Goal: Transaction & Acquisition: Purchase product/service

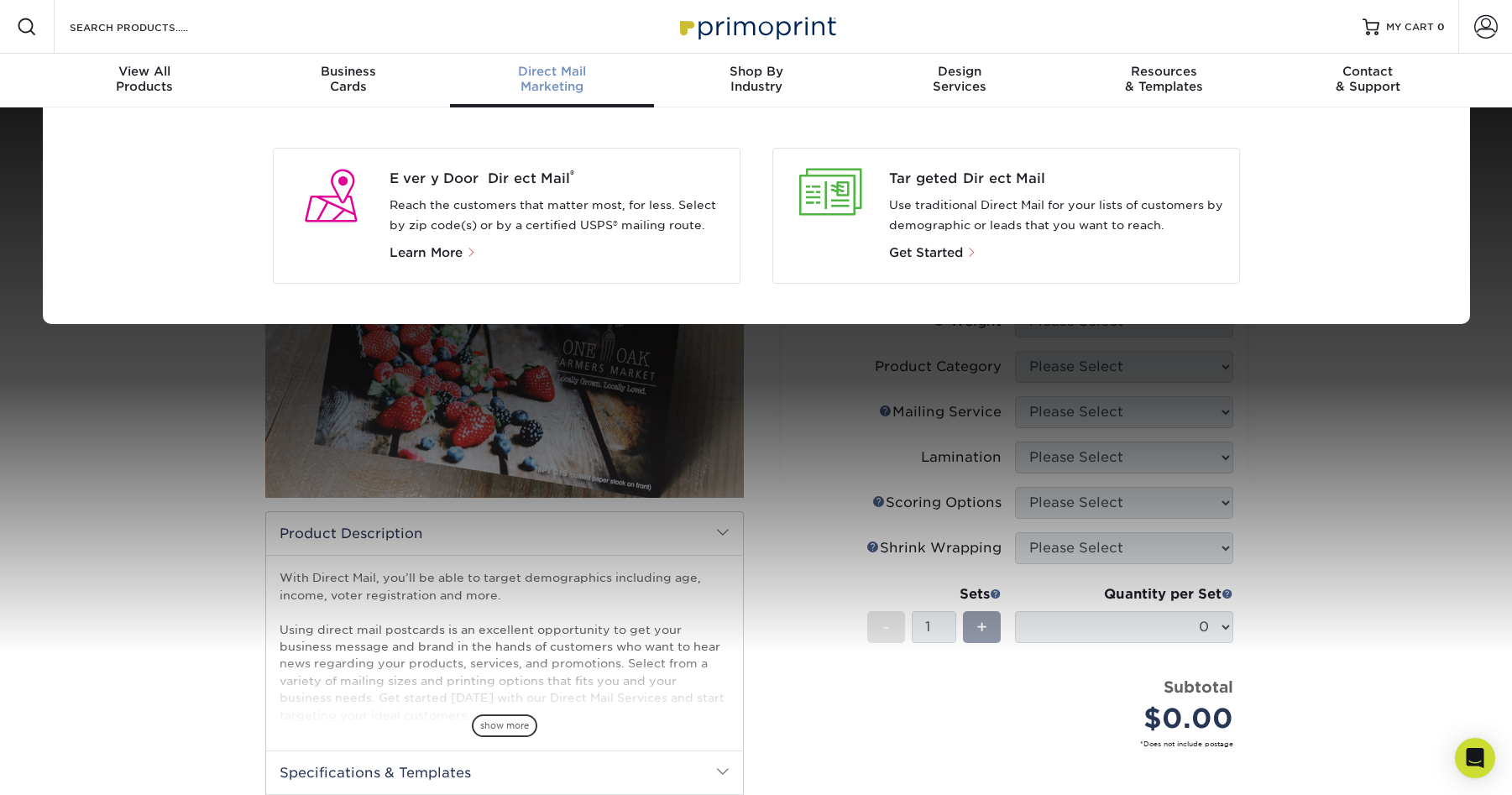
click at [833, 189] on div at bounding box center [832, 192] width 90 height 47
click at [911, 255] on span "Get Started" at bounding box center [925, 252] width 73 height 15
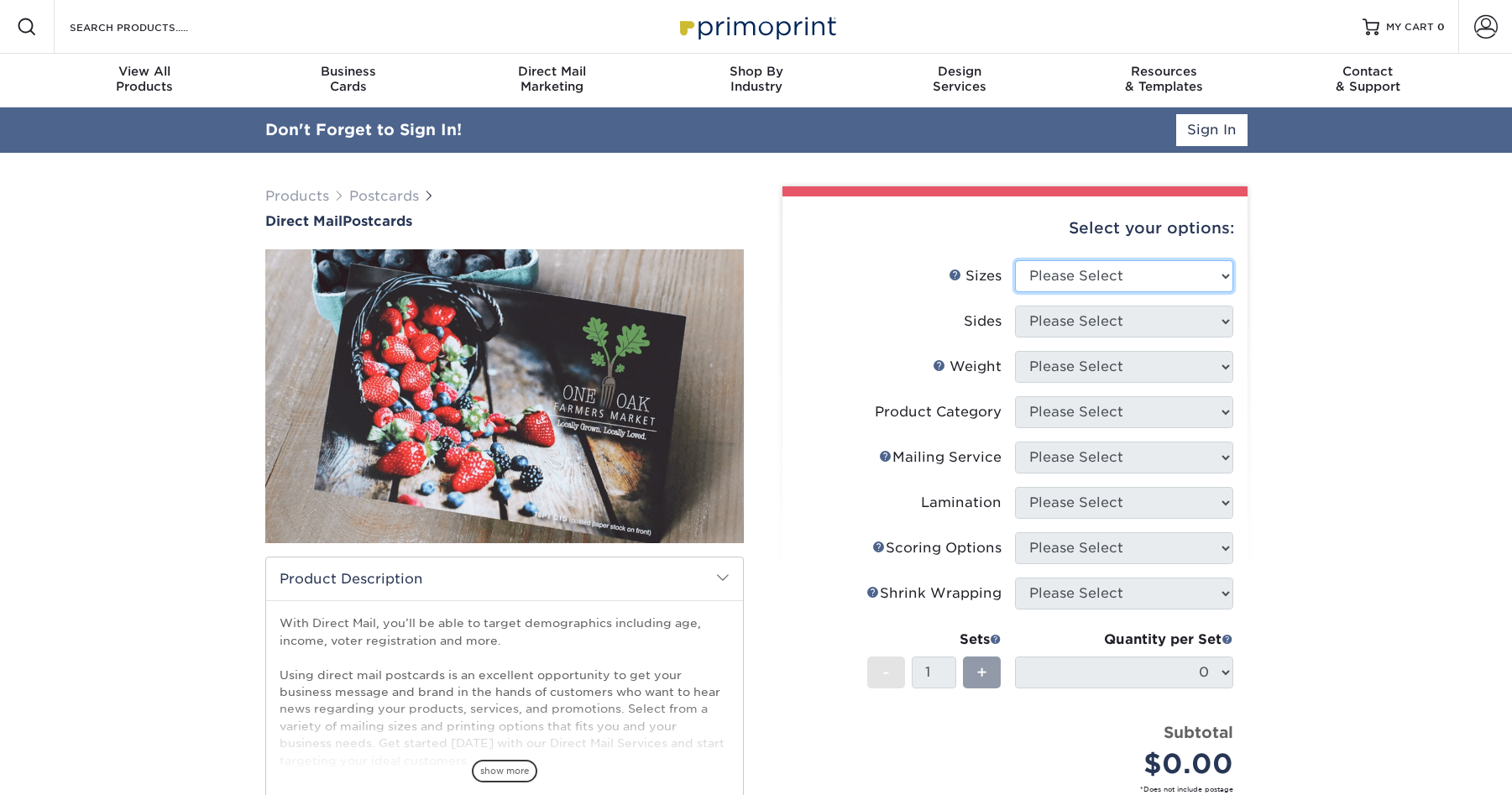
click at [1066, 287] on select "Please Select 1.5" x 7" 2" x 4" 2" x 6" 2" x 7" 2" x 8" 2.12" x 5.5" 2.12" x 5.…" at bounding box center [1124, 276] width 219 height 32
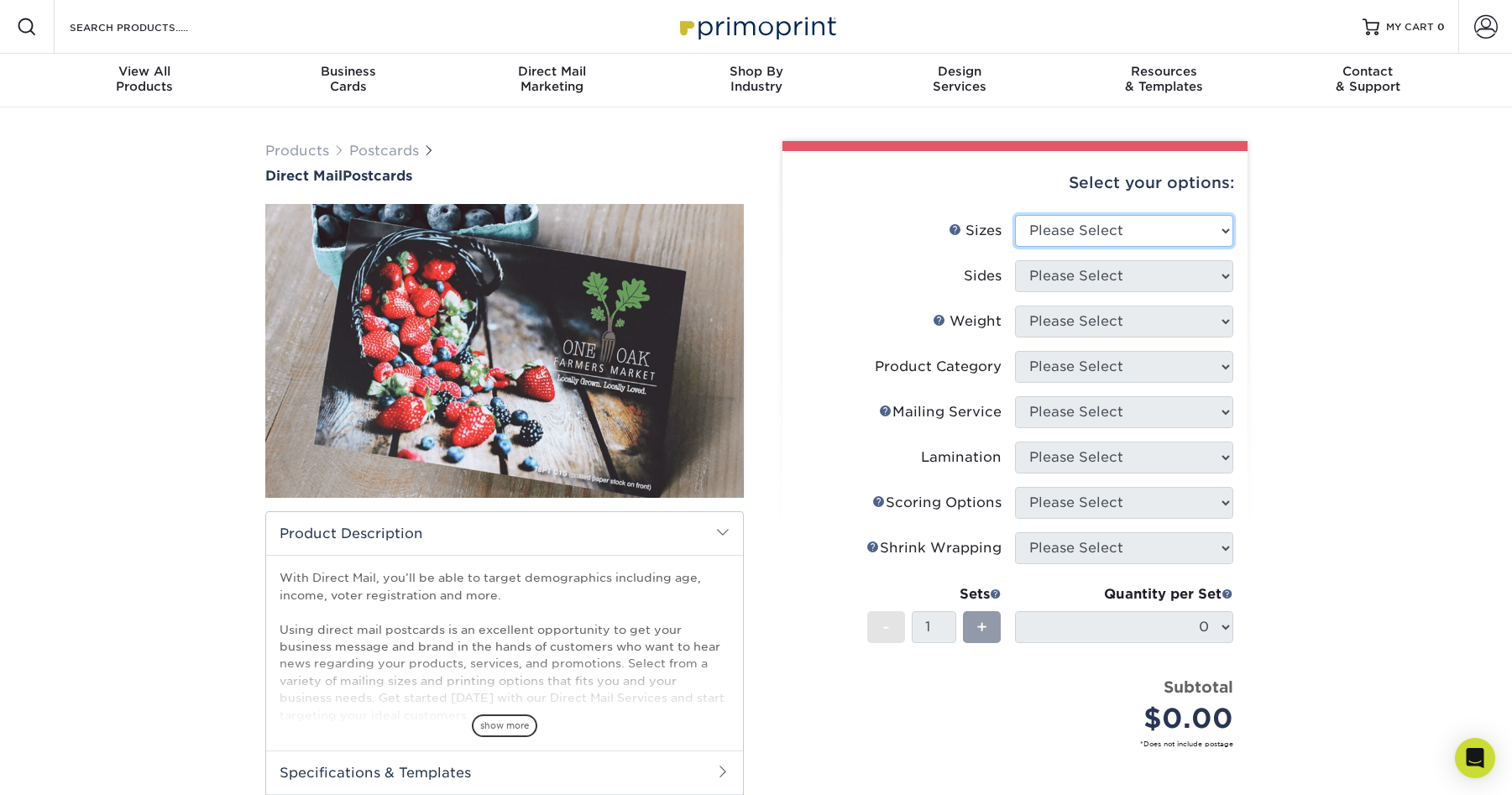
select select "6.50x9.00"
click at [1015, 215] on select "Please Select 1.5" x 7" 2" x 4" 2" x 6" 2" x 7" 2" x 8" 2.12" x 5.5" 2.12" x 5.…" at bounding box center [1124, 230] width 219 height 32
click at [1060, 287] on select "Please Select Print Both Sides Print Front Only" at bounding box center [1124, 276] width 219 height 32
select select "13abbda7-1d64-4f25-8bb2-c179b224825d"
click at [1015, 260] on select "Please Select Print Both Sides Print Front Only" at bounding box center [1124, 276] width 219 height 32
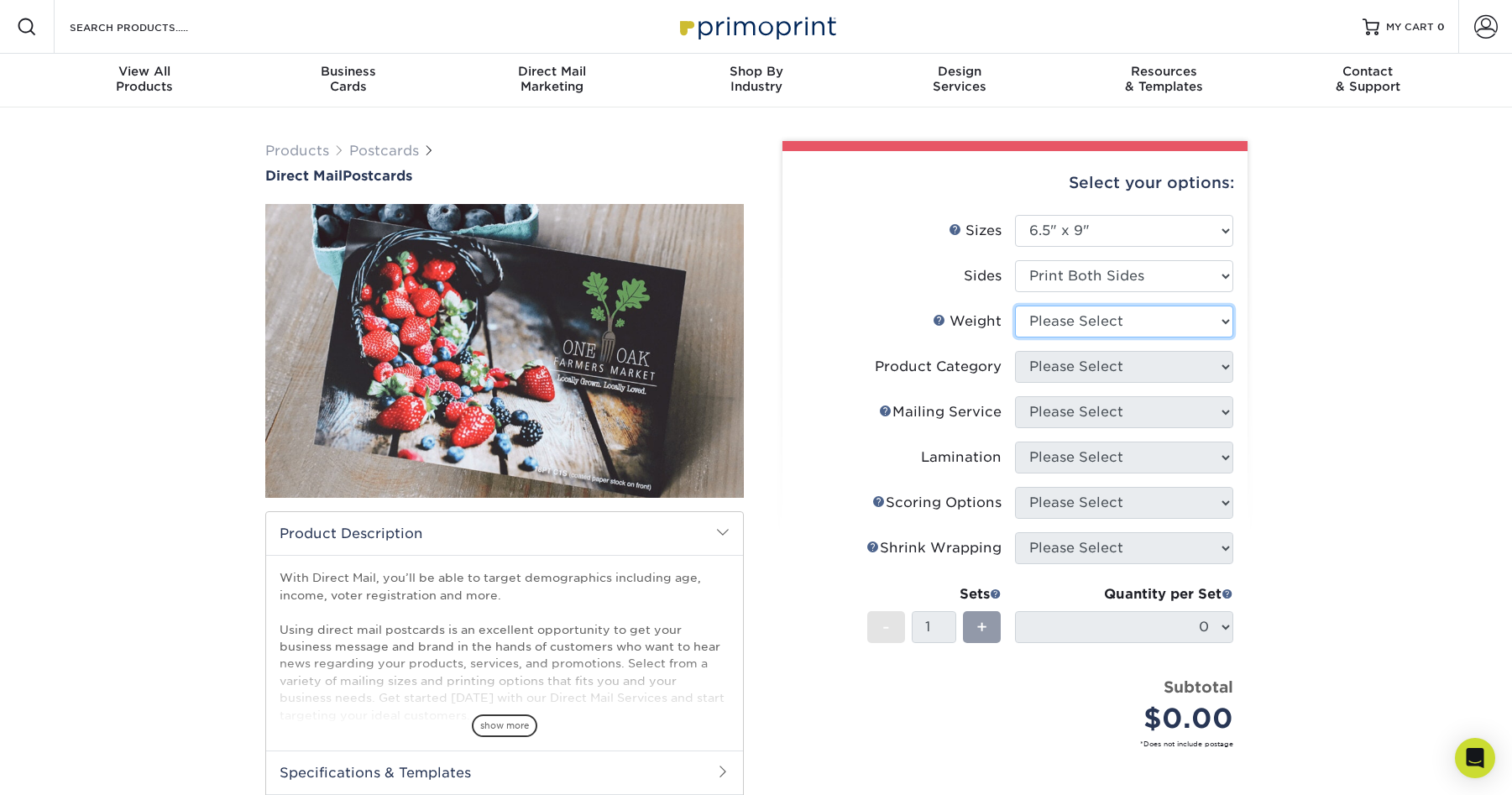
click at [1060, 328] on select "Please Select 14PT 16PT" at bounding box center [1124, 321] width 219 height 32
select select "14PT"
click at [1015, 305] on select "Please Select 14PT 16PT" at bounding box center [1124, 321] width 219 height 32
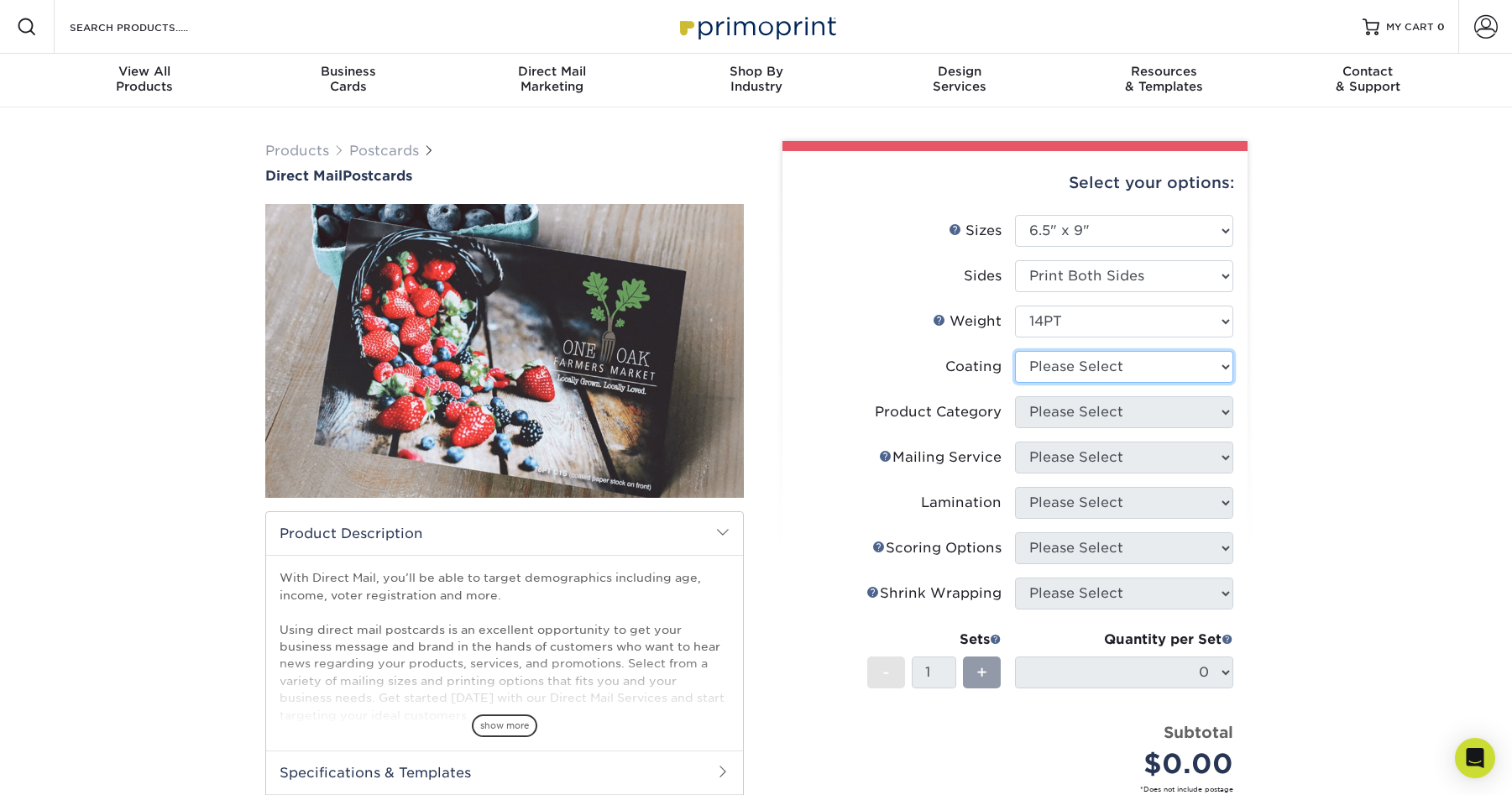
click at [1059, 375] on select at bounding box center [1124, 366] width 219 height 32
select select "1e8116af-acfc-44b1-83dc-8181aa338834"
click at [1015, 351] on select at bounding box center [1124, 366] width 219 height 32
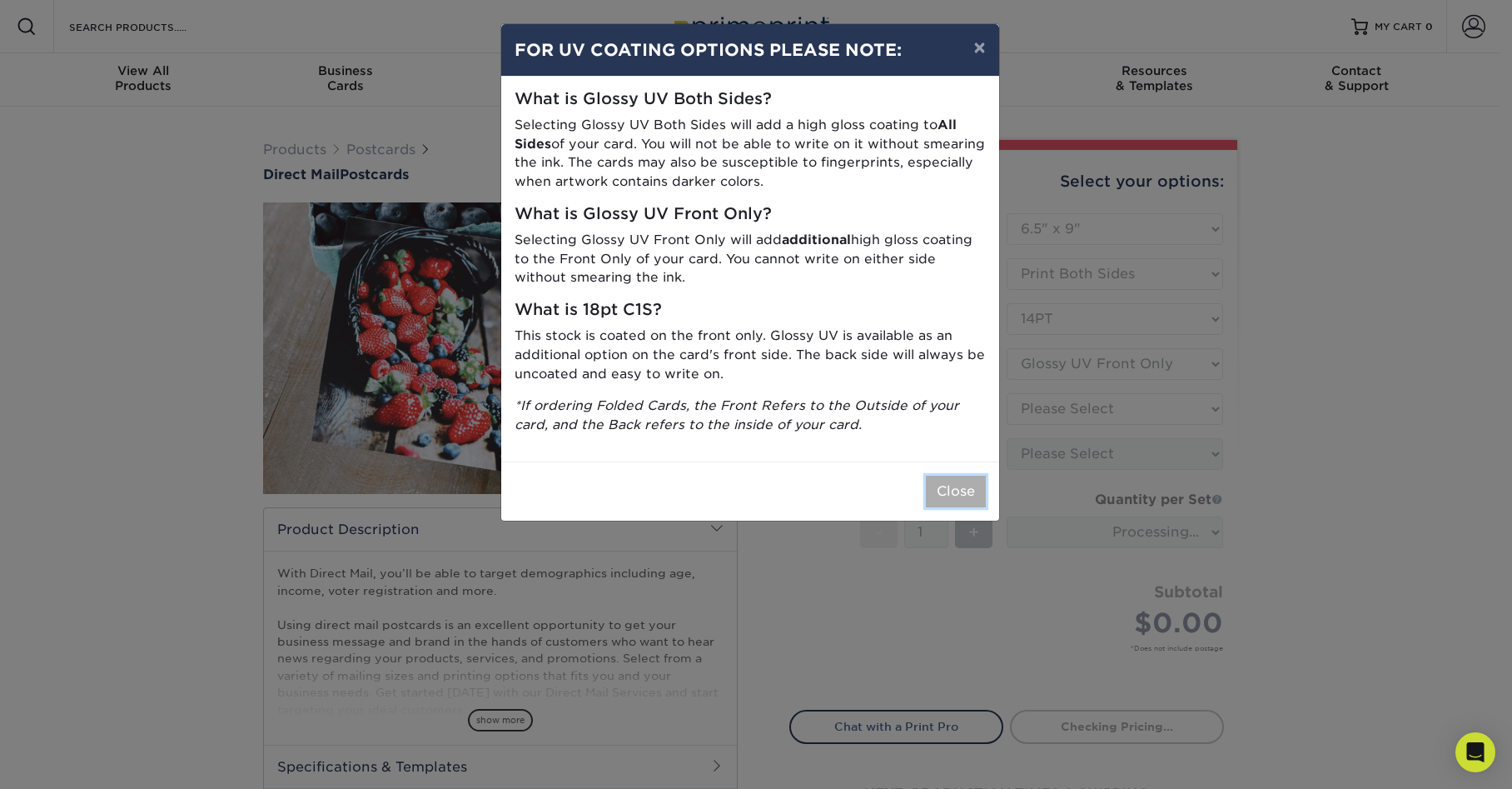
click at [961, 489] on button "Close" at bounding box center [956, 491] width 60 height 31
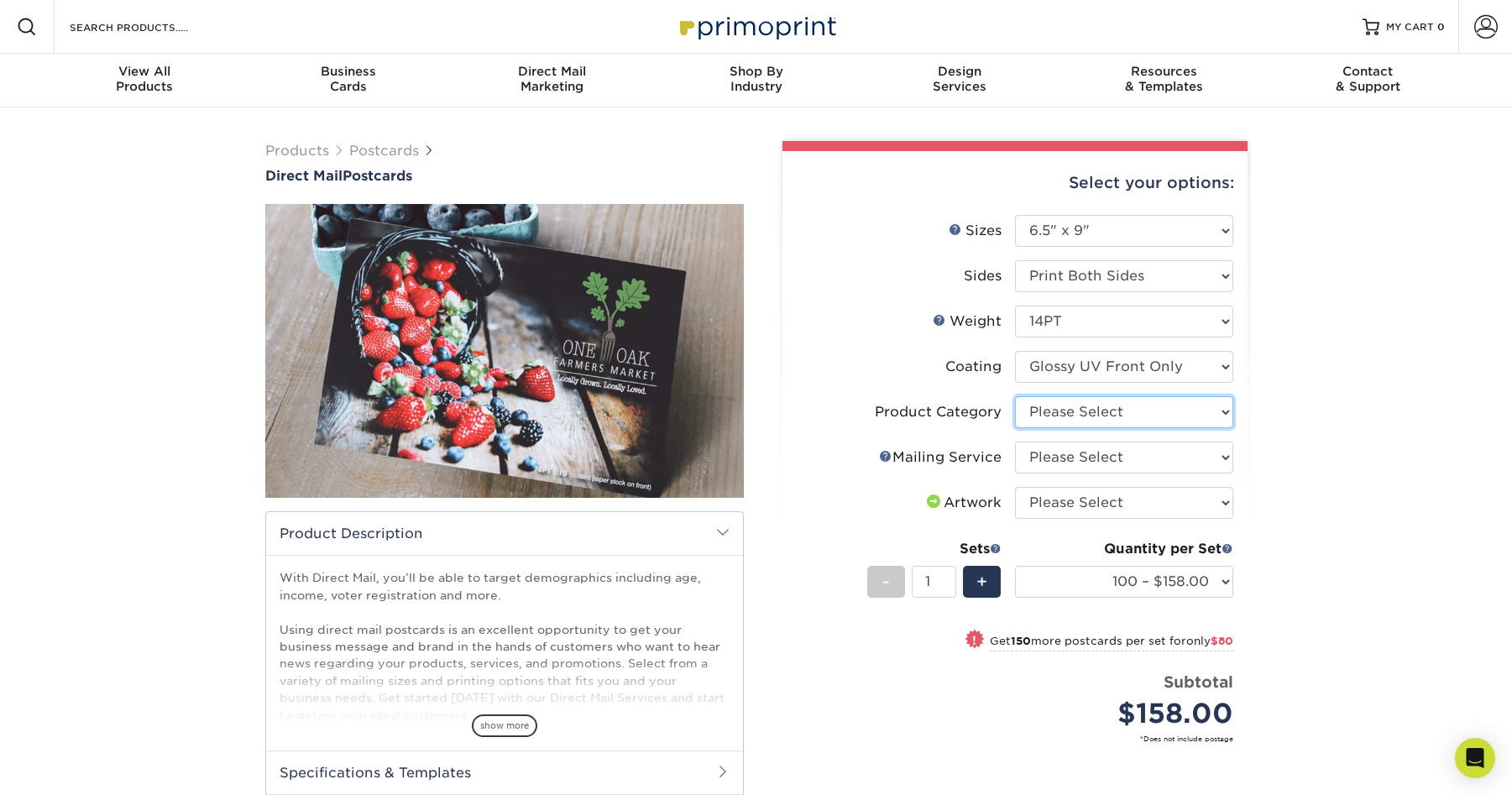
click at [1118, 413] on select "Please Select Postcards" at bounding box center [1124, 412] width 219 height 32
select select "9b7272e0-d6c8-4c3c-8e97-d3a1bcdab858"
click at [1015, 396] on select "Please Select Postcards" at bounding box center [1124, 412] width 219 height 32
click at [1081, 461] on select "Please Select No Direct Mailing Service No, I will mail/stamp/imprint Direct Ma…" at bounding box center [1124, 457] width 219 height 32
select select "20512e95-39a0-42be-a1d1-c0e1c309f4c2"
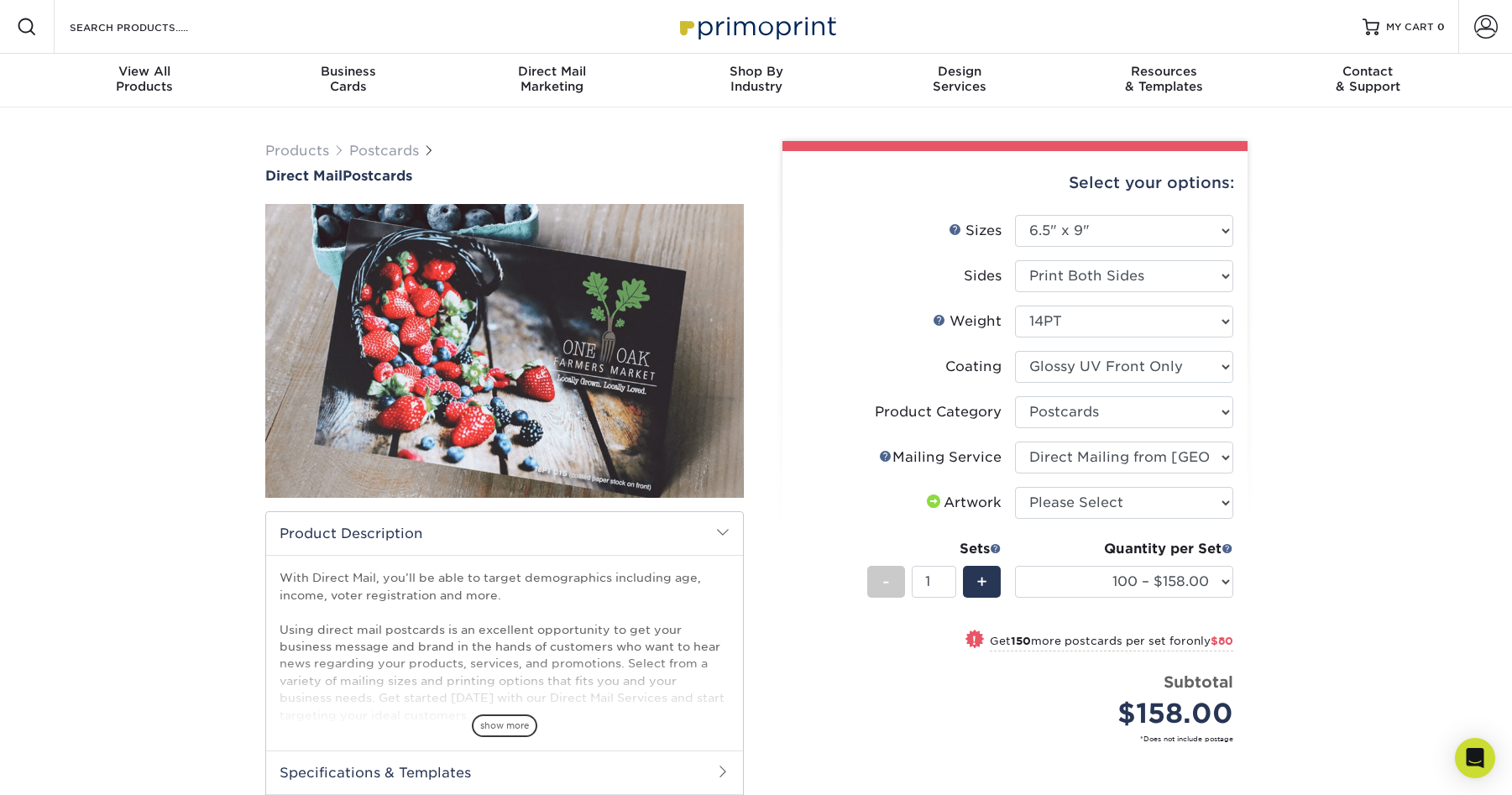
click at [1015, 441] on select "Please Select No Direct Mailing Service No, I will mail/stamp/imprint Direct Ma…" at bounding box center [1124, 457] width 219 height 32
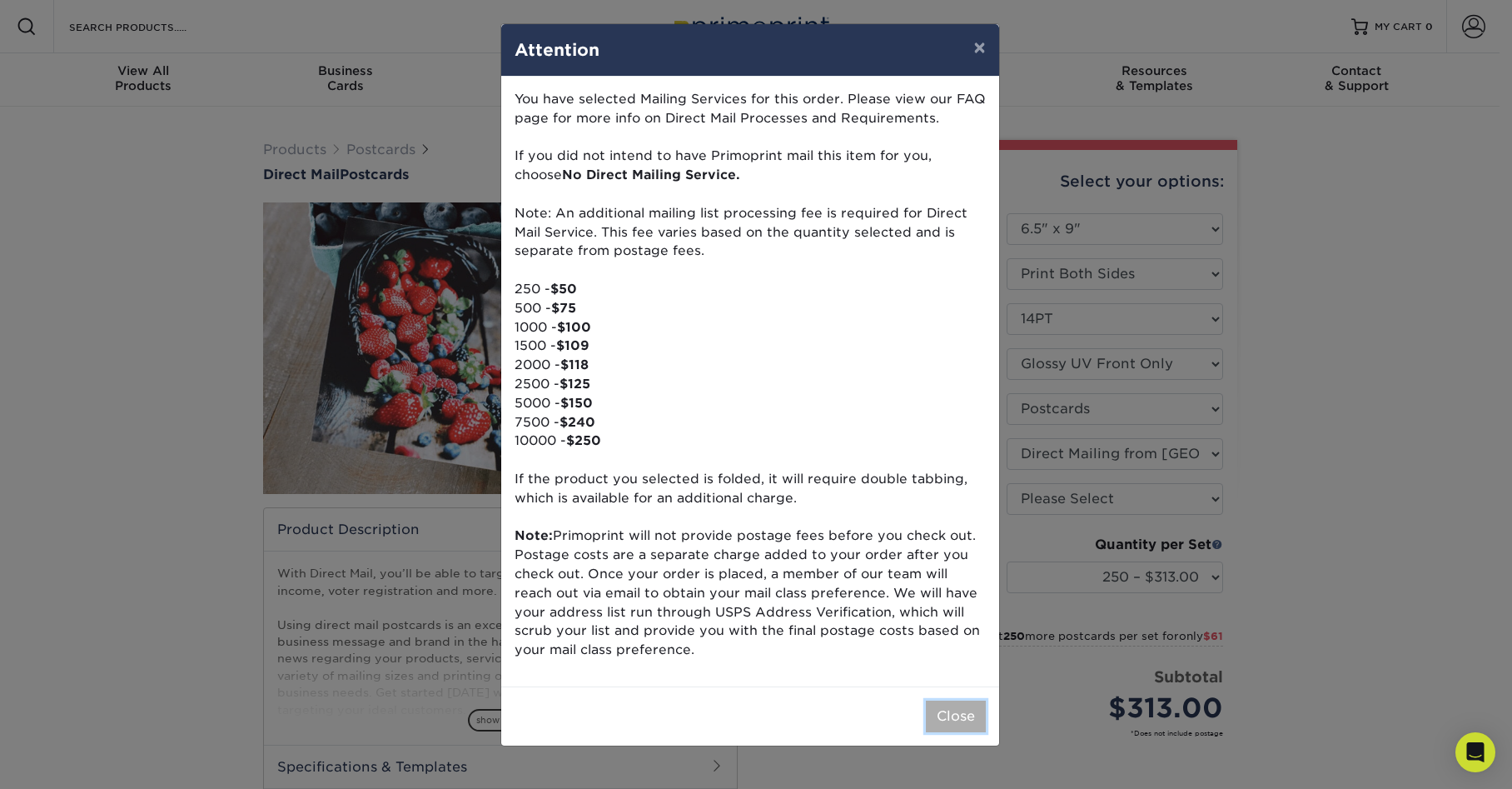
click at [949, 714] on button "Close" at bounding box center [956, 716] width 60 height 31
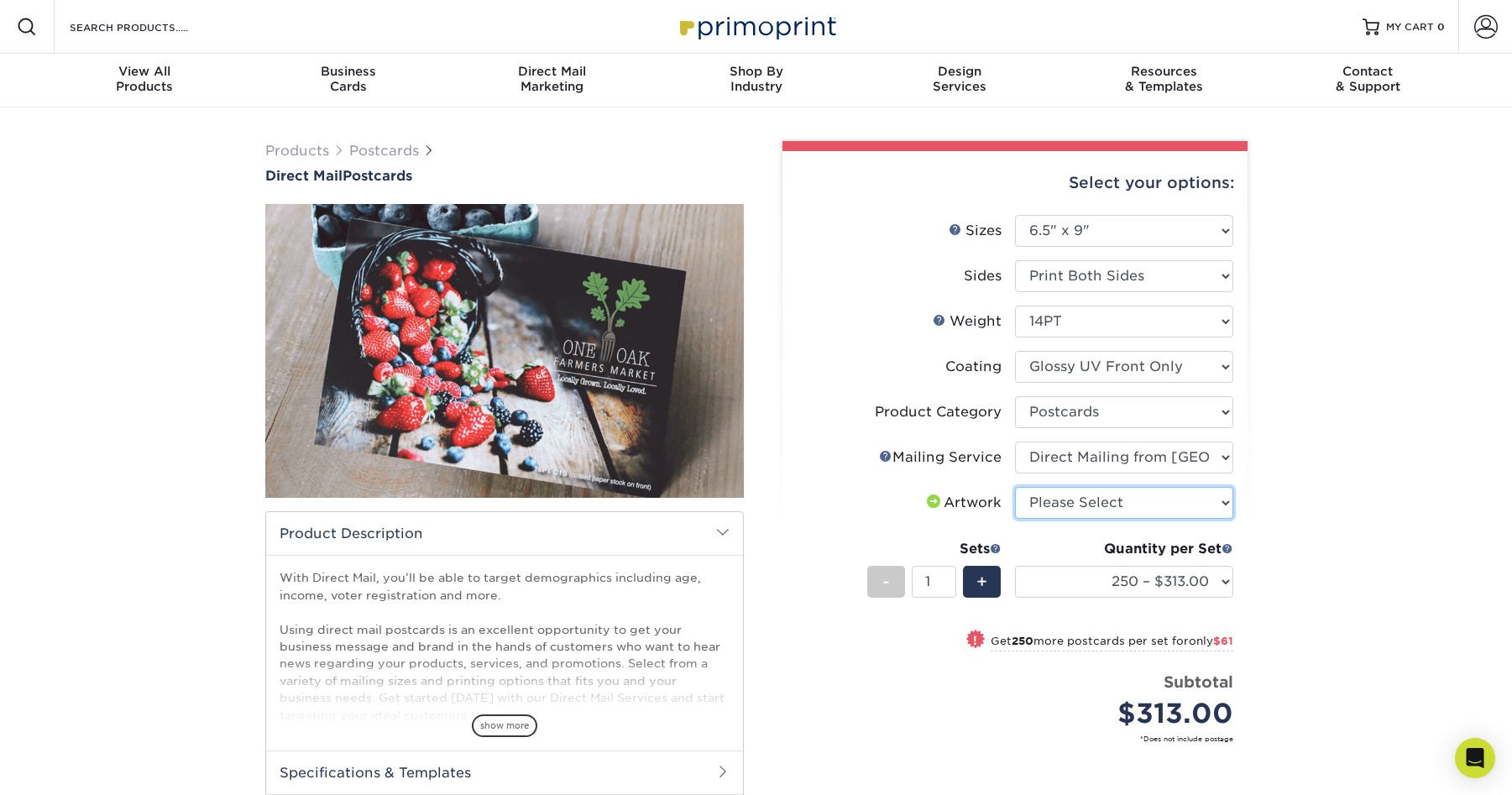
click at [1060, 495] on select "Please Select I will upload files I need a design - $150" at bounding box center [1124, 502] width 219 height 32
select select "upload"
click at [1015, 487] on select "Please Select I will upload files I need a design - $150" at bounding box center [1124, 502] width 219 height 32
click at [751, 549] on div "Products Postcards Direct Mail Postcards show more Starting at $" at bounding box center [505, 535] width 504 height 788
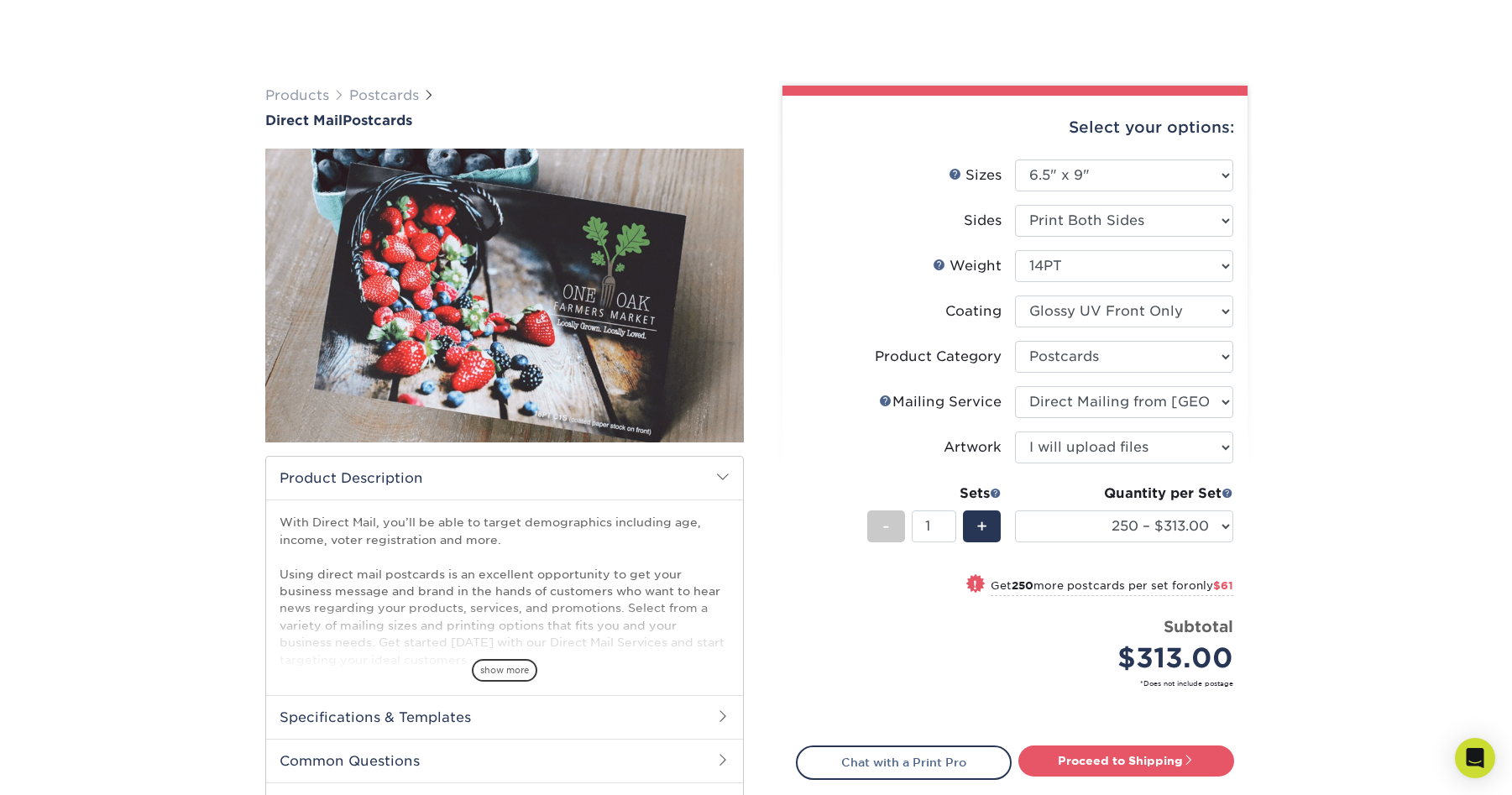
scroll to position [168, 0]
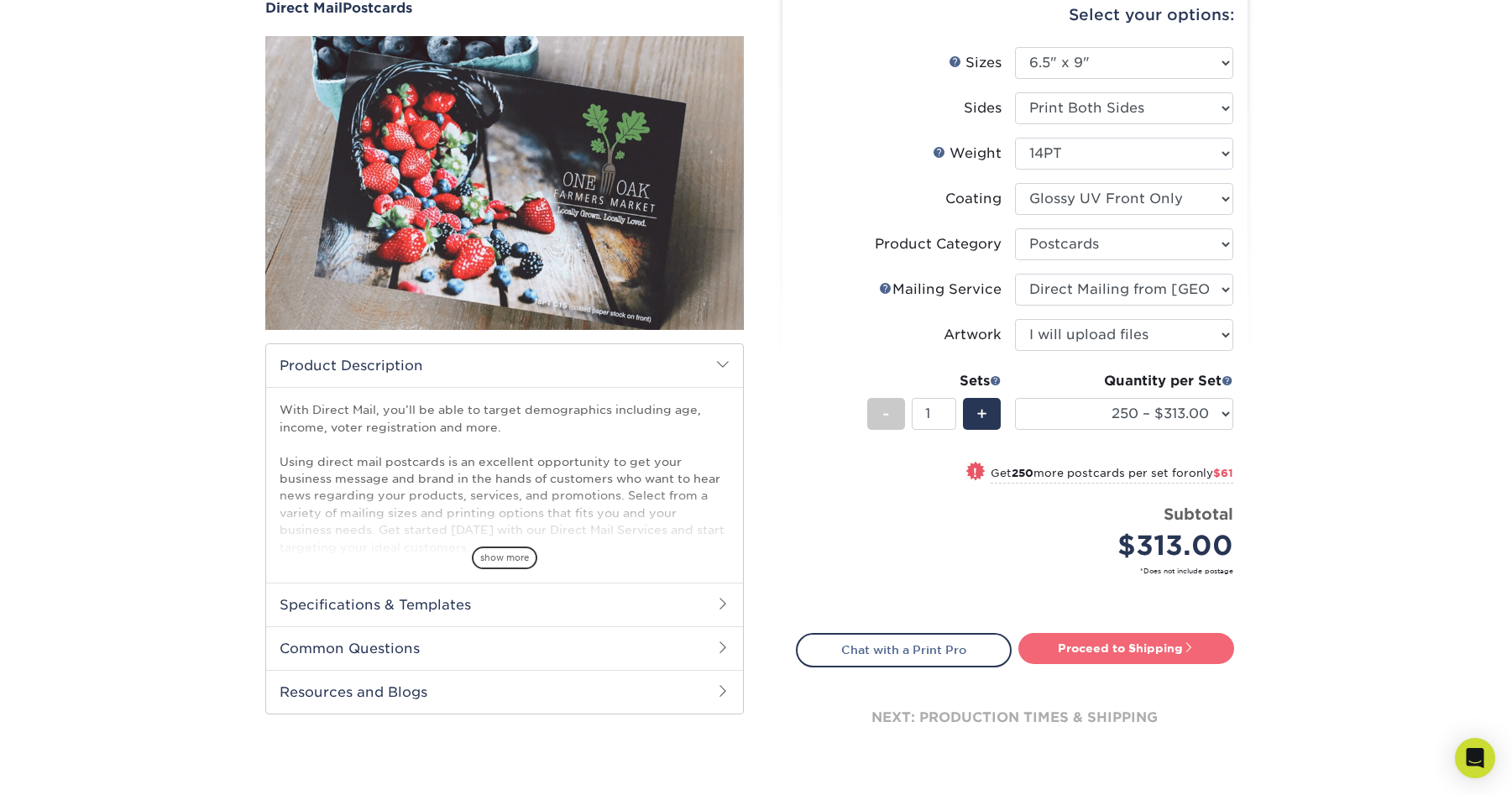
click at [1133, 648] on link "Proceed to Shipping" at bounding box center [1127, 647] width 216 height 30
type input "Set 1"
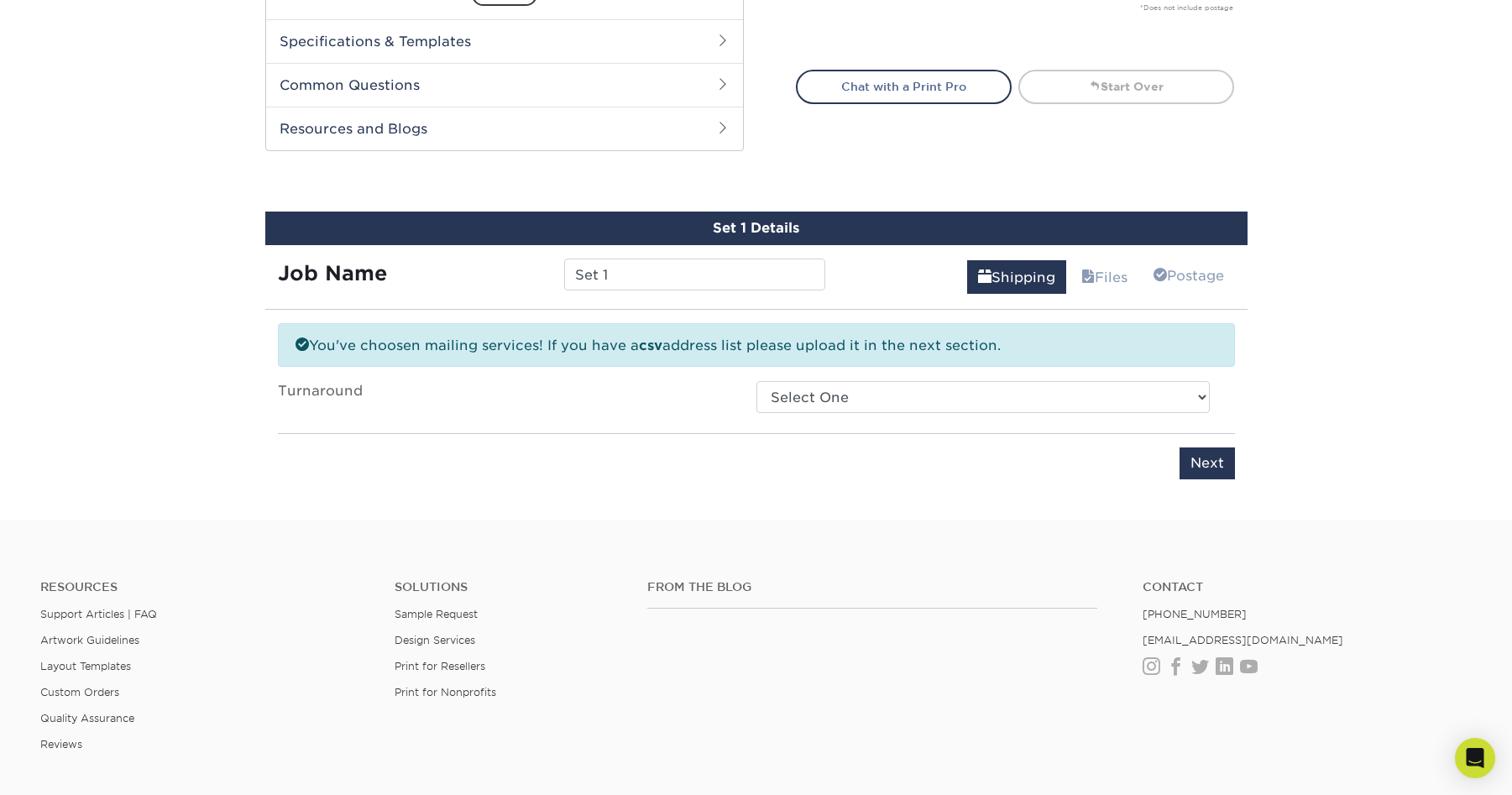
scroll to position [847, 0]
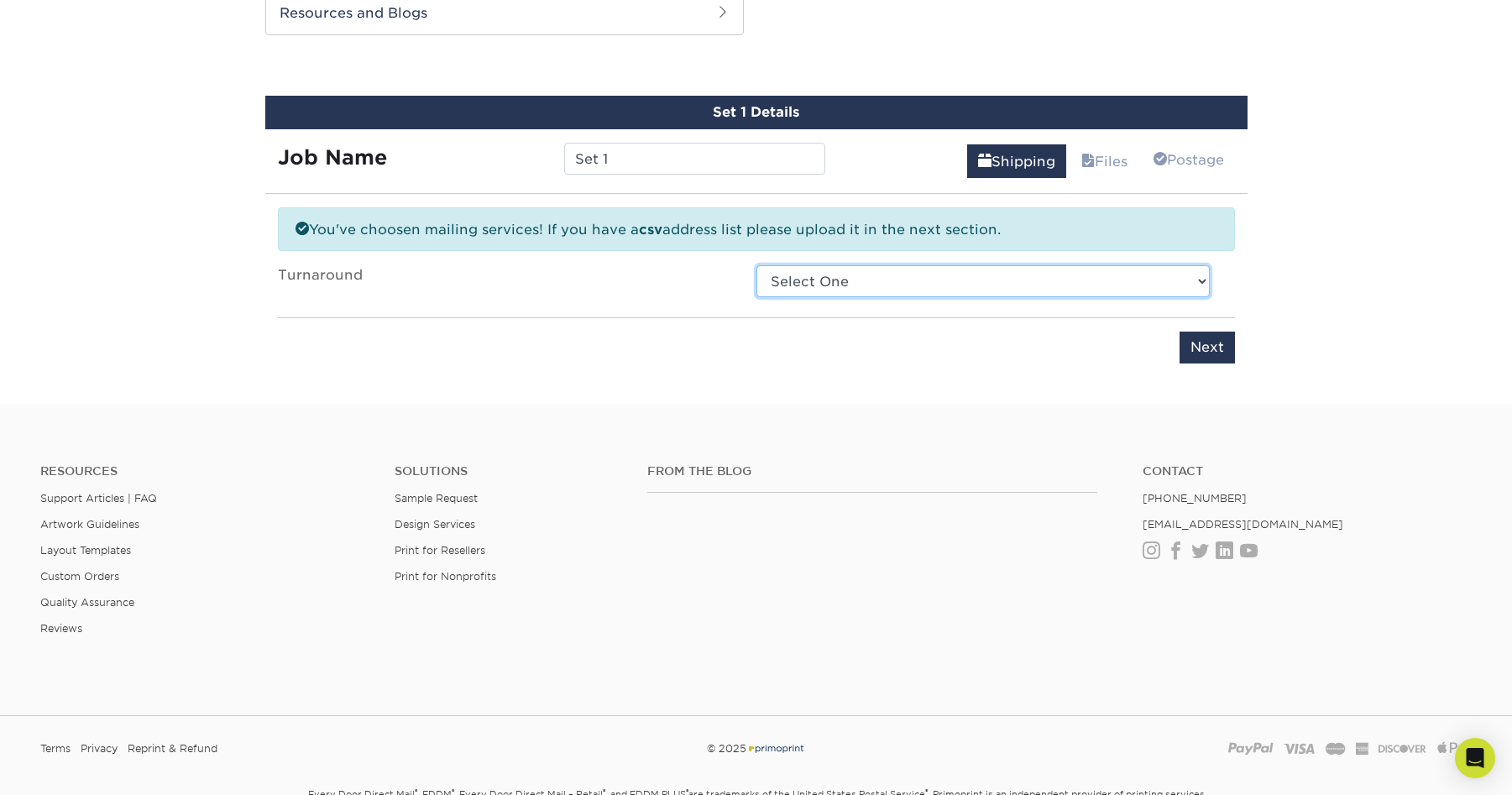
click at [812, 288] on select "Select One 2-4 Business Days 2 Day Next Business Day" at bounding box center [983, 281] width 454 height 32
select select "a55ac950-5f0e-4831-9a86-e7abf20ce5ee"
click at [756, 266] on select "Select One 2-4 Business Days 2 Day Next Business Day" at bounding box center [983, 281] width 454 height 32
click at [991, 370] on div "You've choosen mailing services! If you have a csv address list please upload i…" at bounding box center [756, 296] width 957 height 176
click at [1189, 349] on input "Next" at bounding box center [1207, 347] width 55 height 32
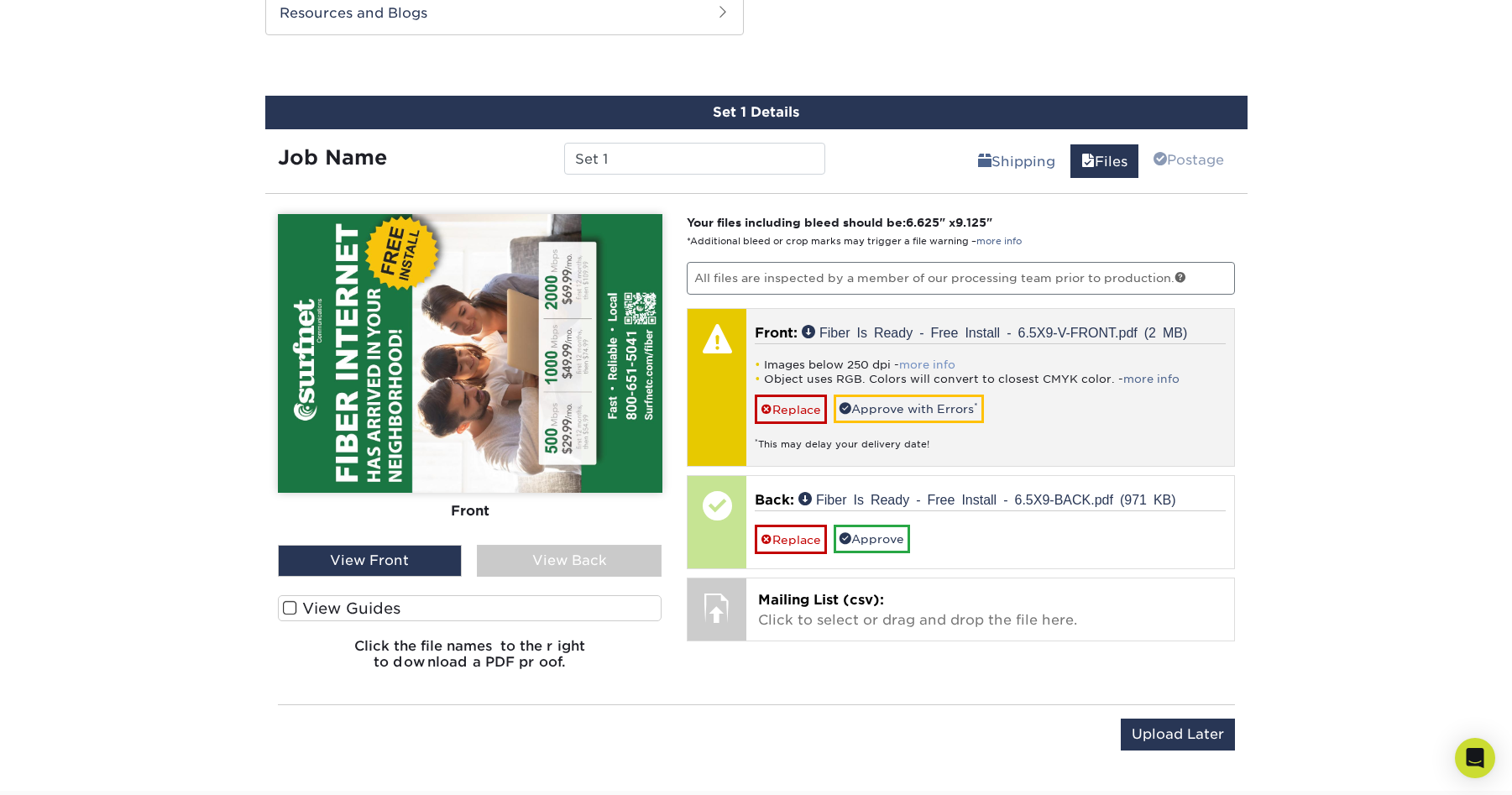
click at [925, 364] on link "more info" at bounding box center [928, 364] width 56 height 13
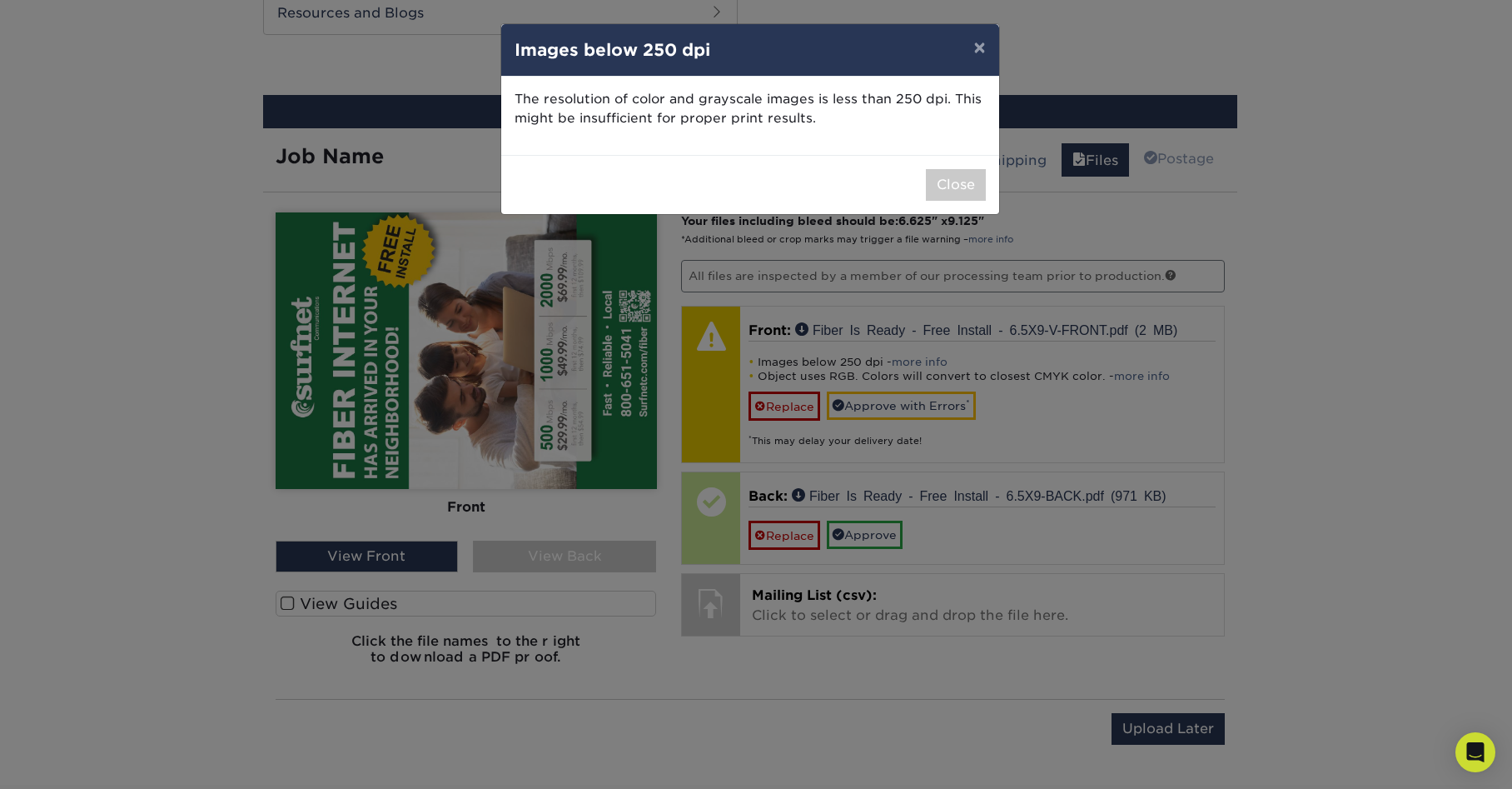
click at [595, 125] on p "The resolution of color and grayscale images is less than 250 dpi. This might b…" at bounding box center [750, 109] width 471 height 39
click at [702, 121] on p "The resolution of color and grayscale images is less than 250 dpi. This might b…" at bounding box center [750, 109] width 471 height 39
click at [982, 42] on button "×" at bounding box center [980, 48] width 39 height 47
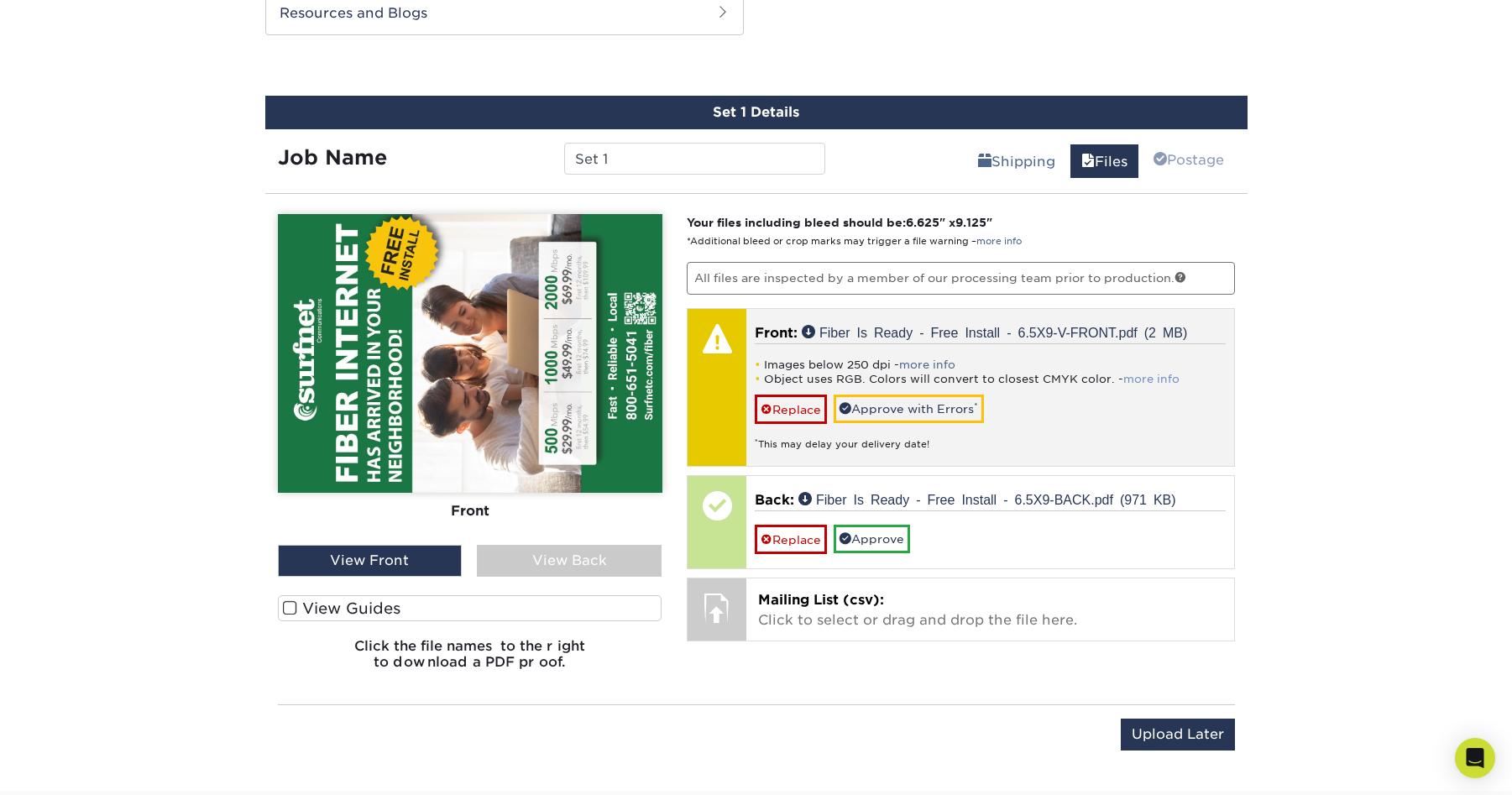
click at [1160, 382] on link "more info" at bounding box center [1152, 379] width 56 height 13
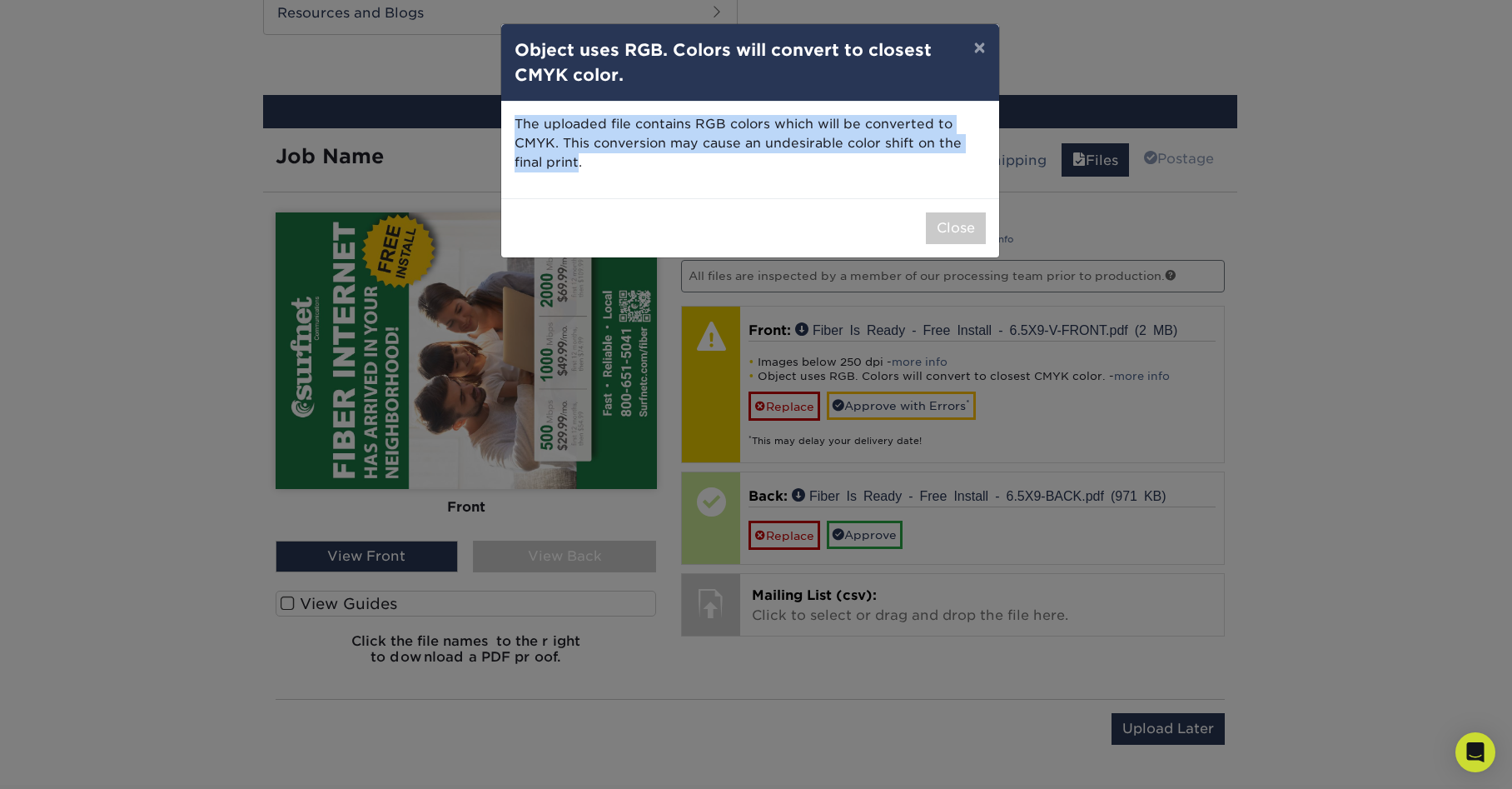
drag, startPoint x: 579, startPoint y: 163, endPoint x: 511, endPoint y: 121, distance: 79.9
click at [511, 121] on div "The uploaded file contains RGB colors which will be converted to CMYK. This con…" at bounding box center [750, 149] width 498 height 96
copy p "The uploaded file contains RGB colors which will be converted to CMYK. This con…"
click at [980, 47] on button "×" at bounding box center [980, 48] width 39 height 47
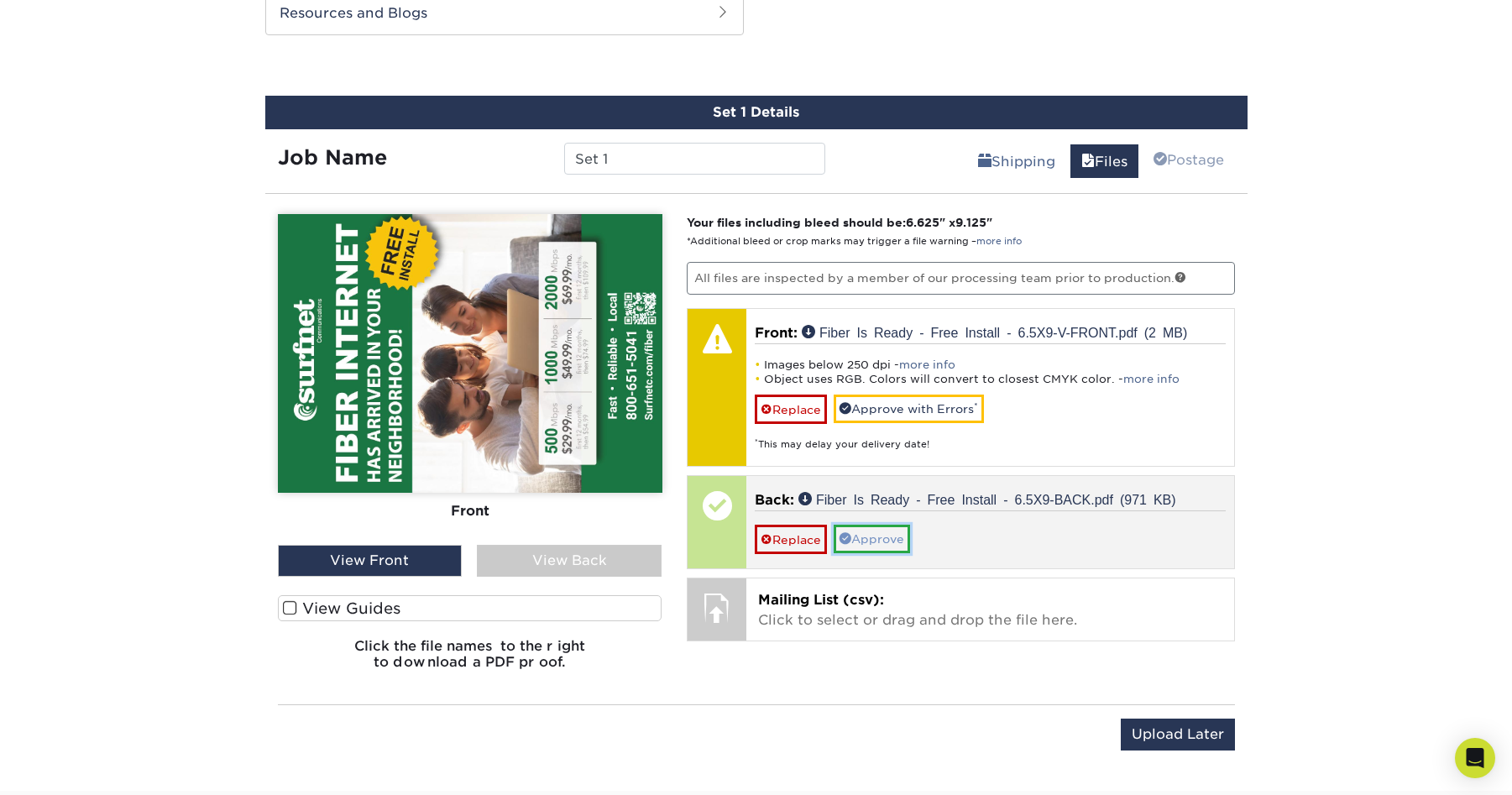
click at [873, 540] on link "Approve" at bounding box center [872, 538] width 76 height 28
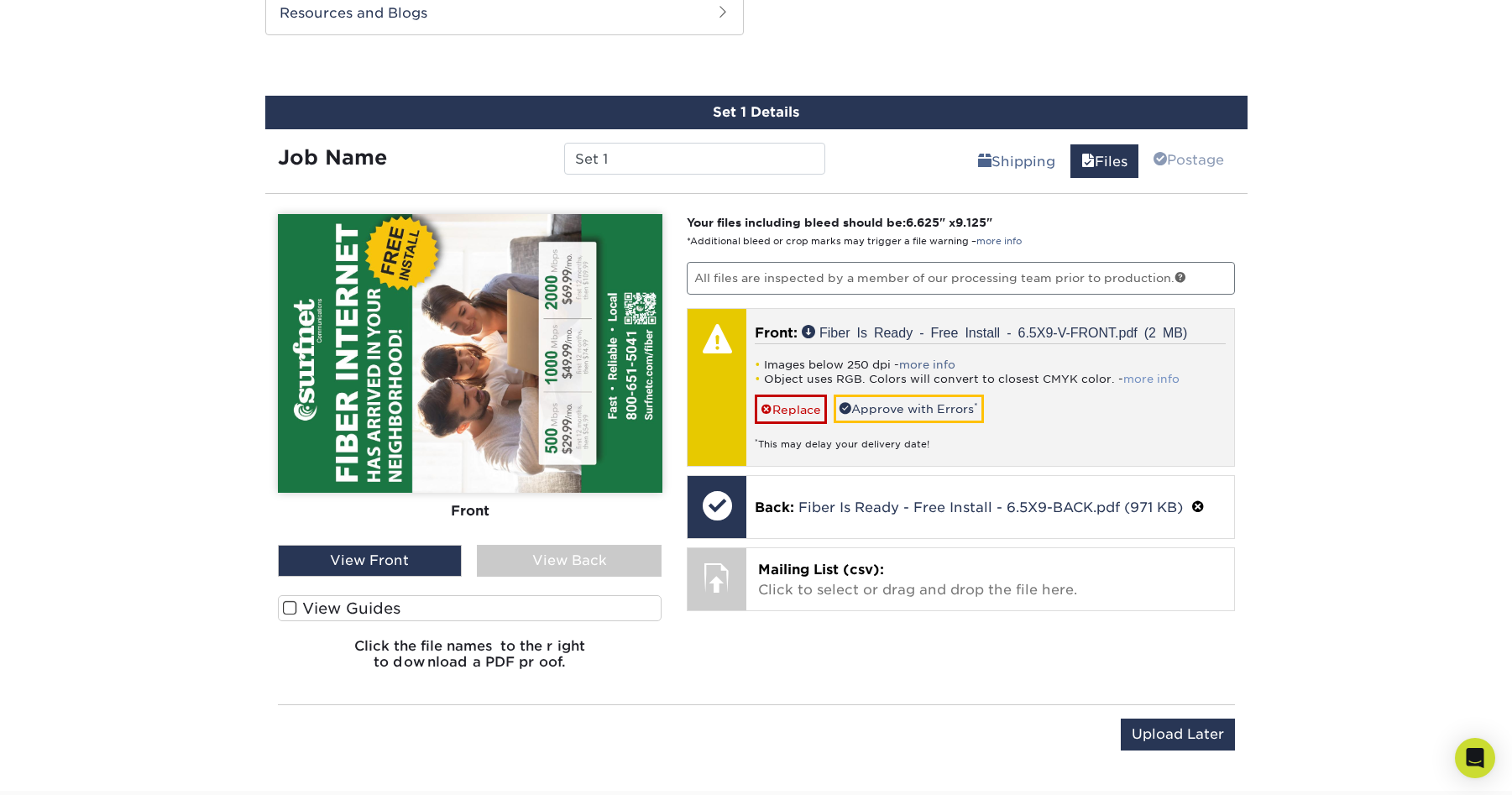
click at [1145, 379] on link "more info" at bounding box center [1152, 379] width 56 height 13
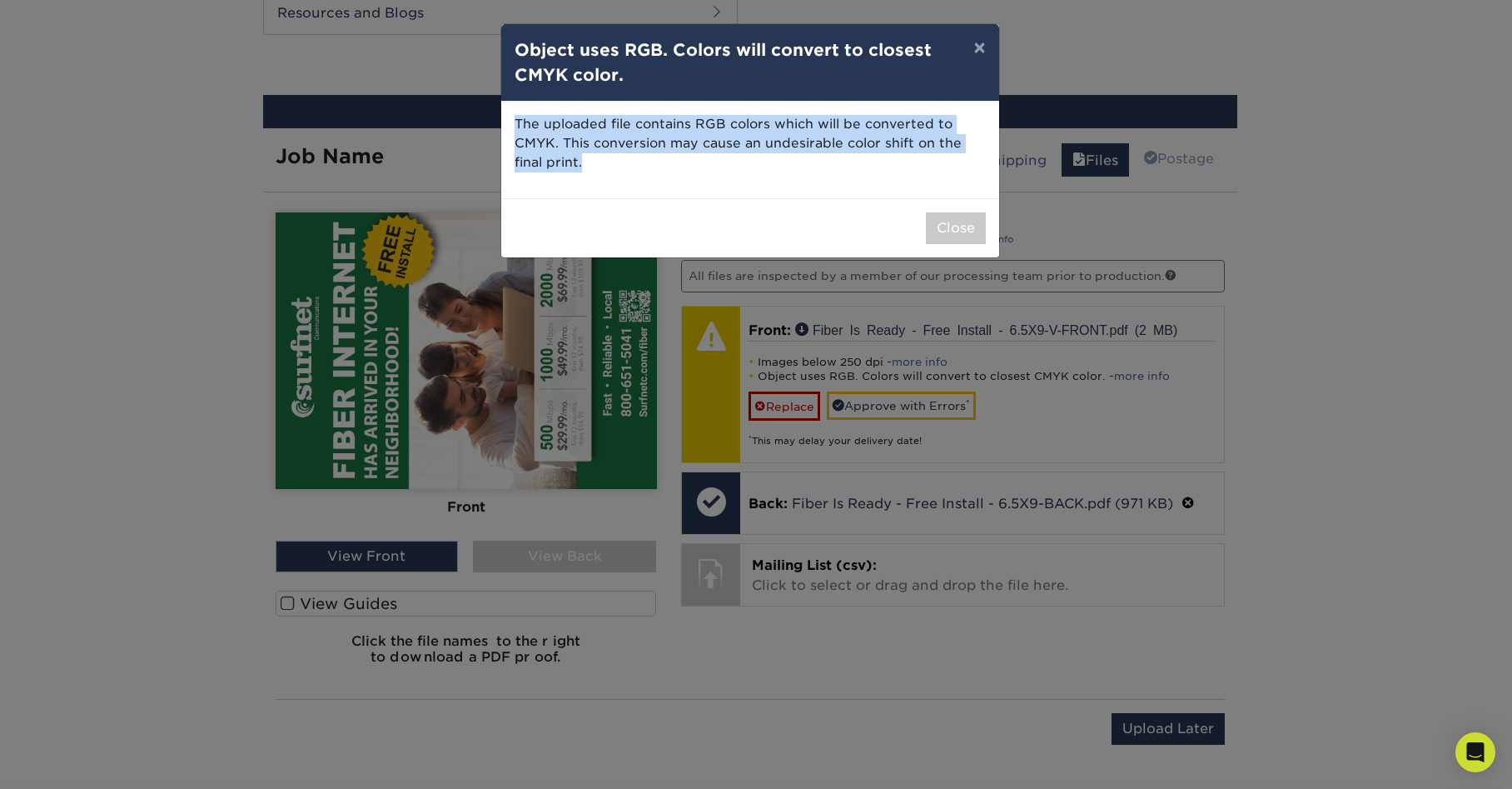
drag, startPoint x: 591, startPoint y: 163, endPoint x: 513, endPoint y: 120, distance: 89.1
click at [513, 120] on div "The uploaded file contains RGB colors which will be converted to CMYK. This con…" at bounding box center [750, 149] width 498 height 96
copy p "The uploaded file contains RGB colors which will be converted to CMYK. This con…"
click at [963, 229] on button "Close" at bounding box center [956, 228] width 60 height 31
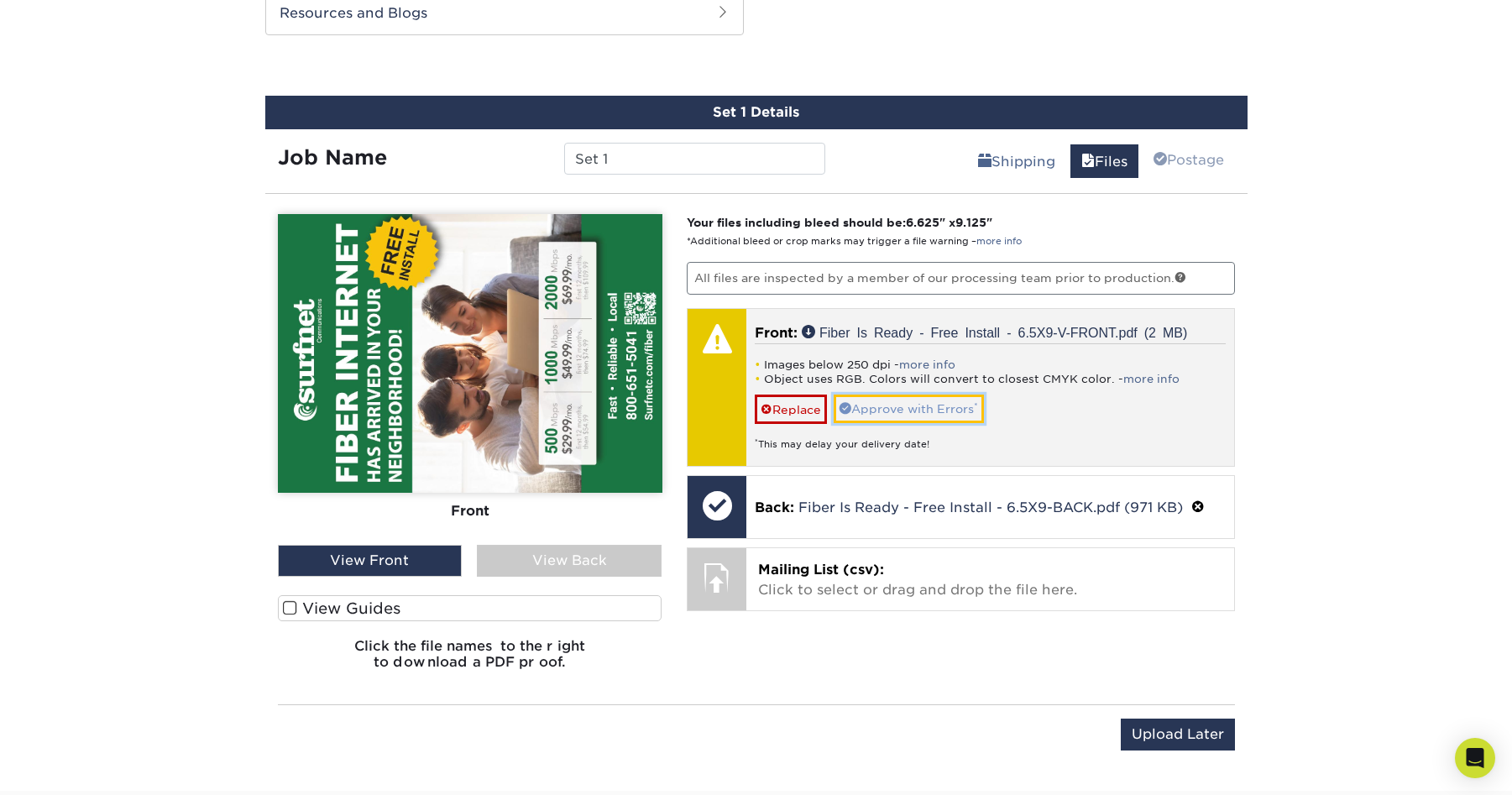
click at [904, 404] on link "Approve with Errors *" at bounding box center [909, 408] width 151 height 28
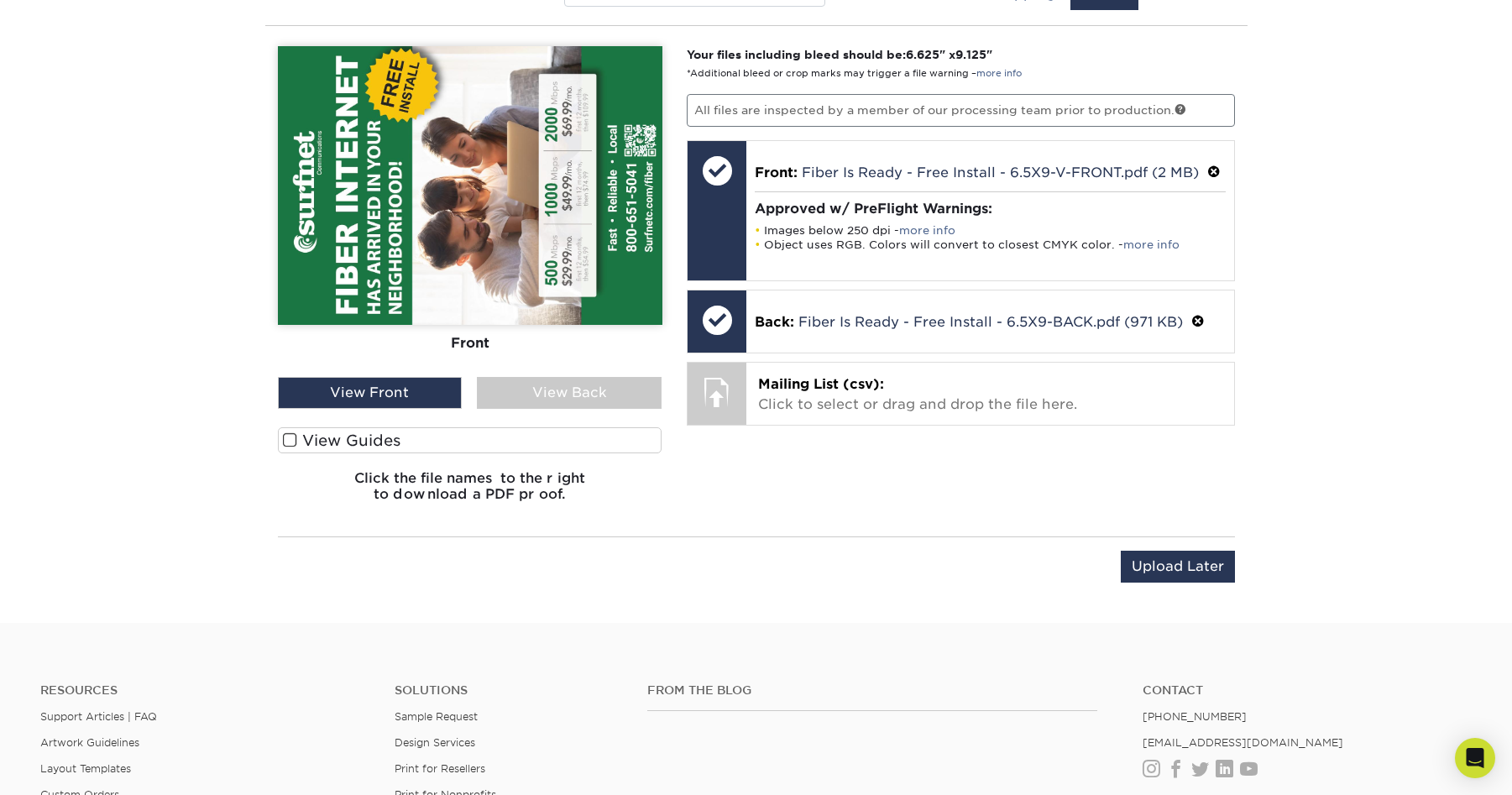
scroll to position [1183, 0]
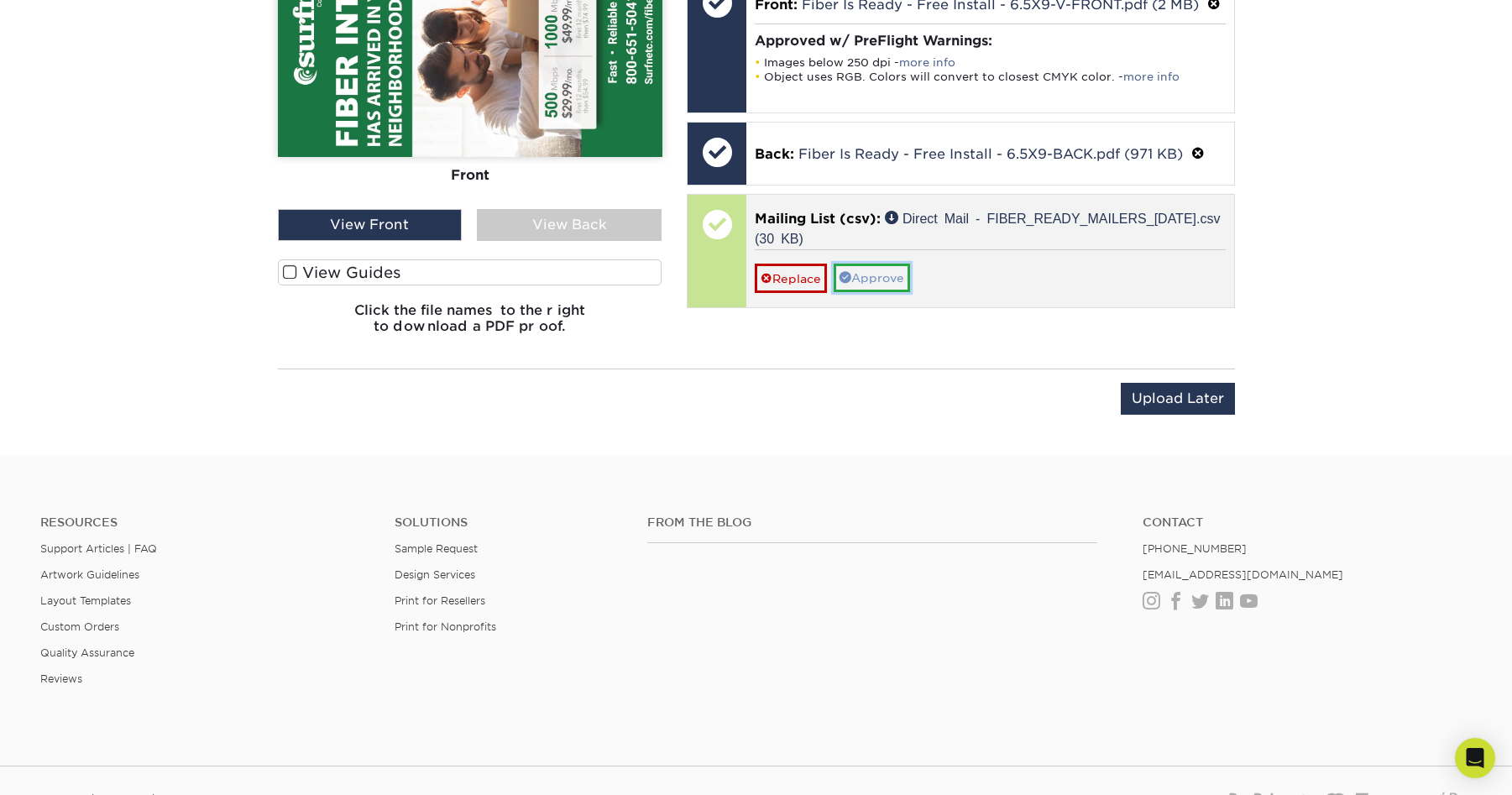
click at [899, 284] on link "Approve" at bounding box center [872, 277] width 76 height 28
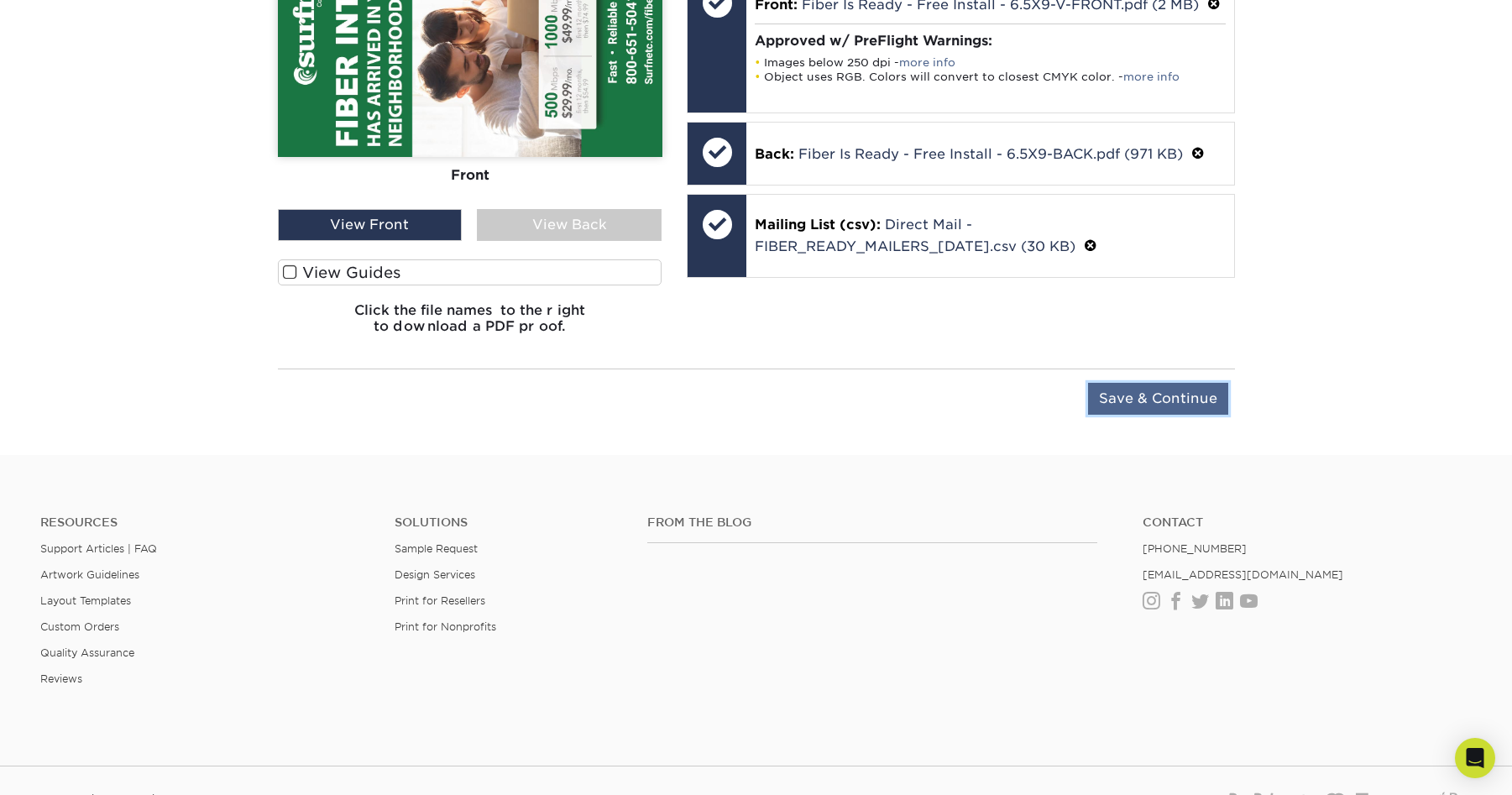
click at [1155, 387] on input "Save & Continue" at bounding box center [1158, 398] width 141 height 32
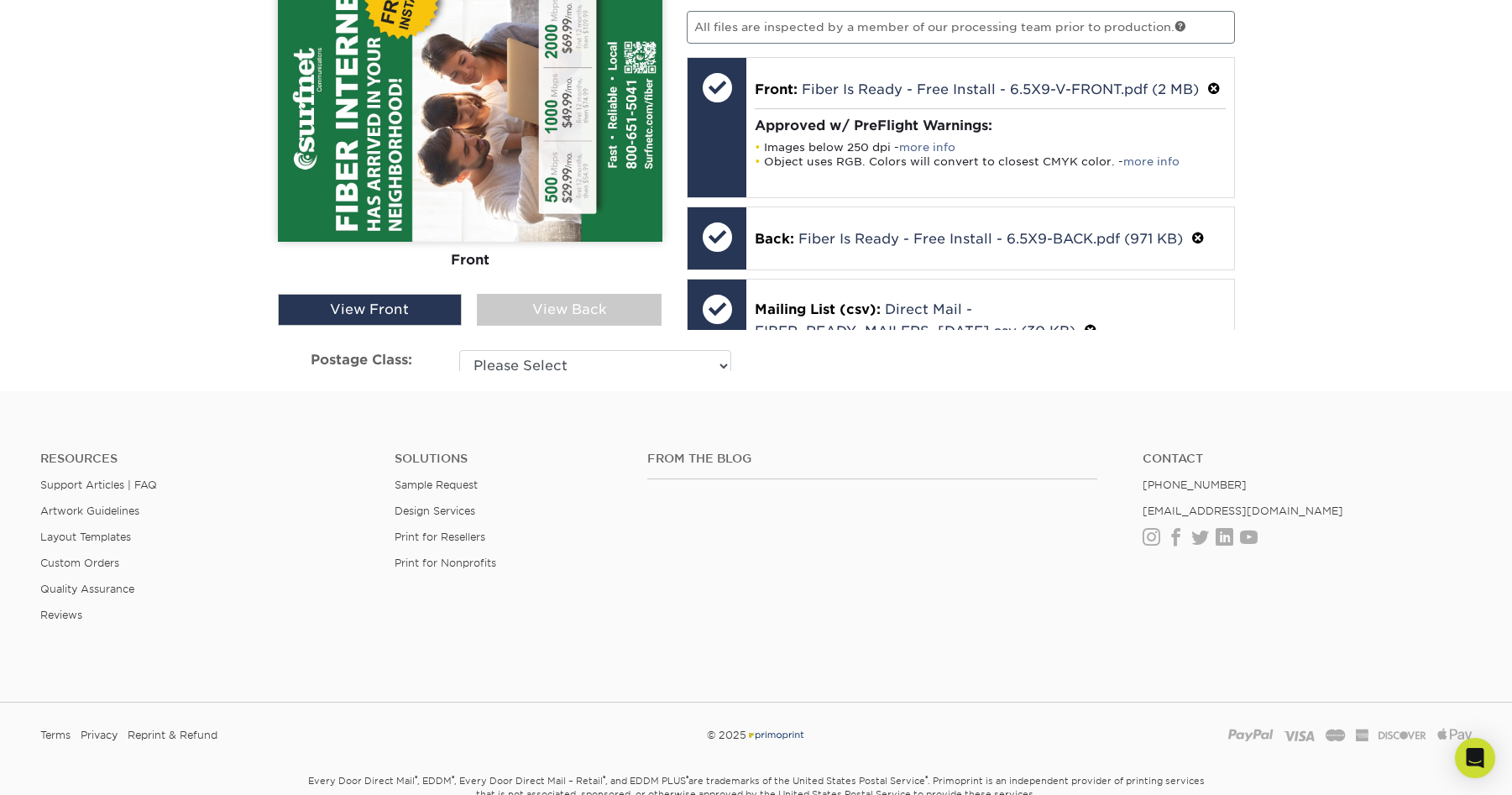
scroll to position [1022, 0]
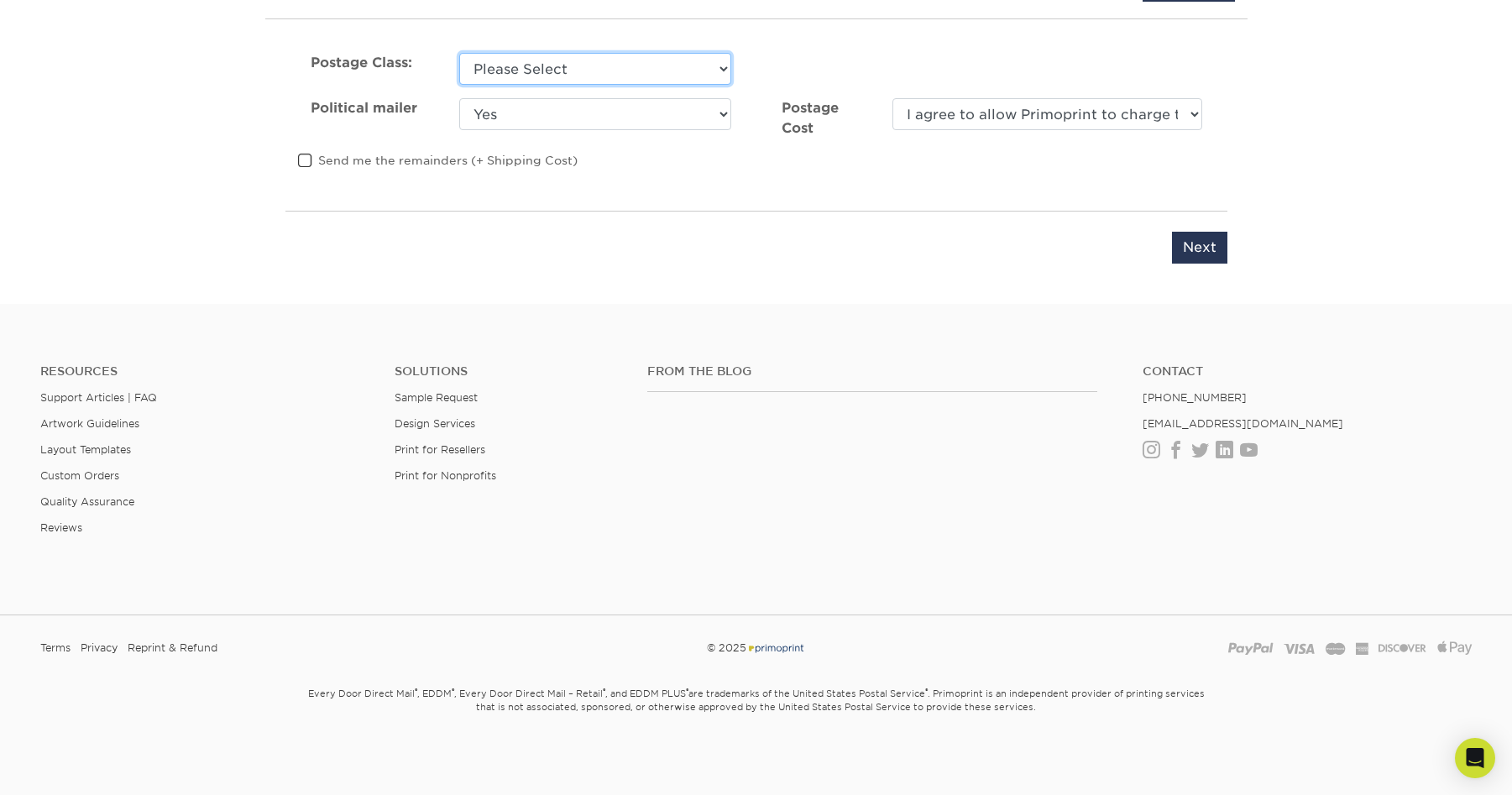
click at [480, 65] on select "Please Select First Class Standard Class Non Profit" at bounding box center [595, 68] width 272 height 32
click at [459, 53] on select "Please Select First Class Standard Class Non Profit" at bounding box center [595, 68] width 272 height 32
click at [515, 67] on select "Please Select First Class Standard Class Non Profit" at bounding box center [595, 68] width 272 height 32
select select "first"
click at [459, 53] on select "Please Select First Class Standard Class Non Profit" at bounding box center [595, 68] width 272 height 32
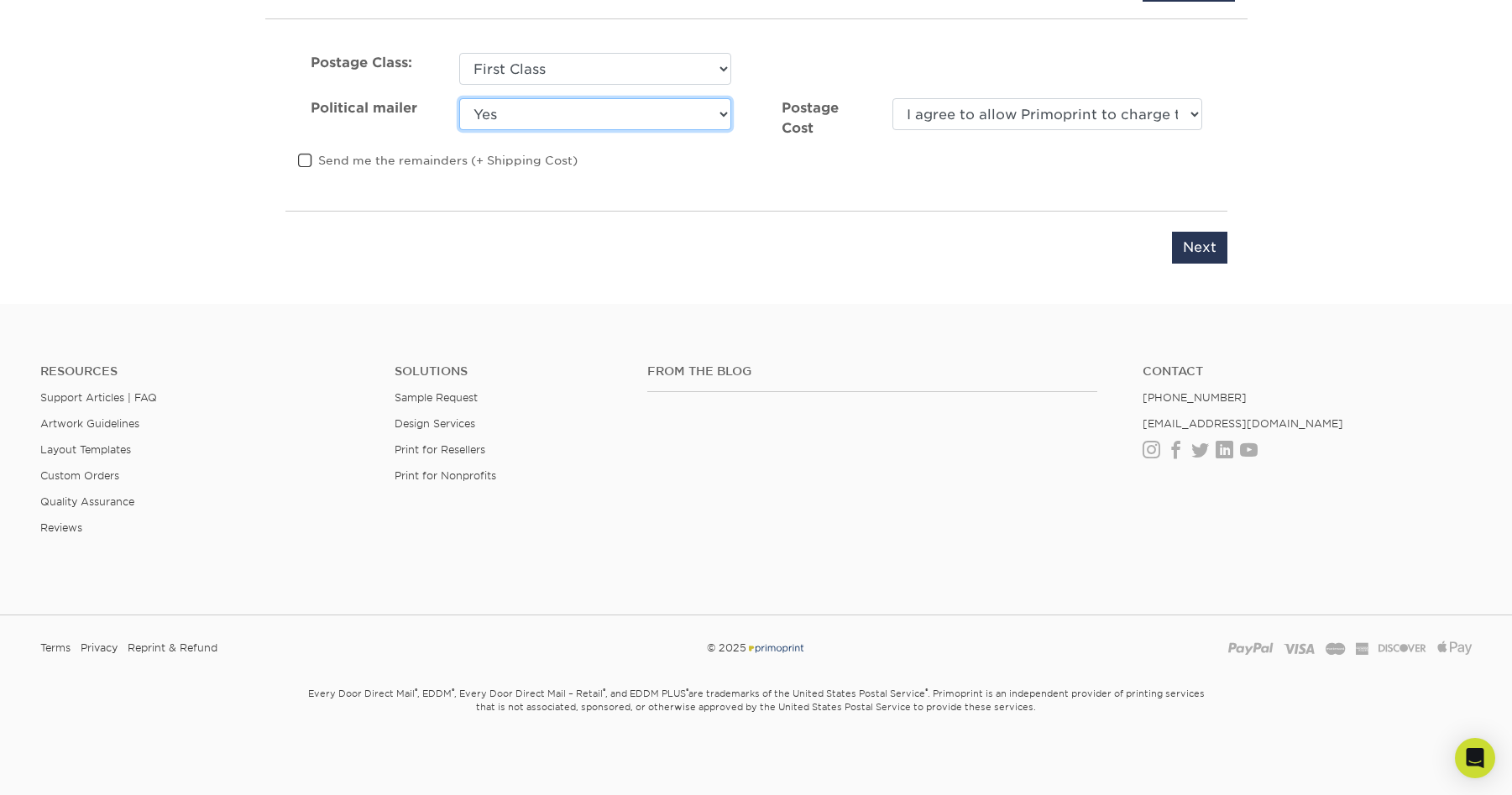
click at [513, 123] on select "Yes No" at bounding box center [595, 113] width 272 height 32
select select "0"
click at [459, 98] on select "Yes No" at bounding box center [595, 113] width 272 height 32
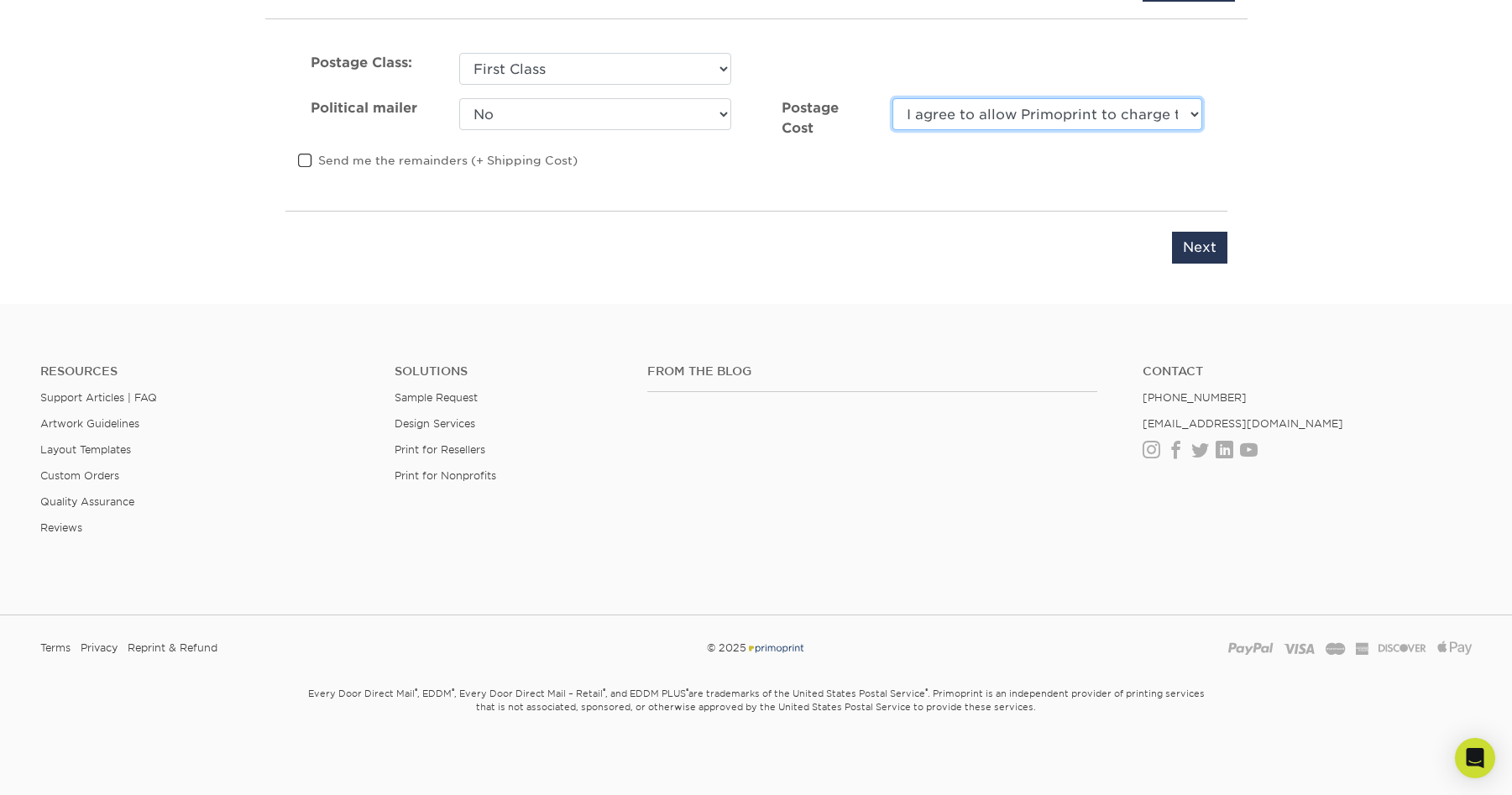
click at [1064, 119] on select "I agree to allow Primoprint to charge the card on file for the final postage co…" at bounding box center [1047, 113] width 309 height 32
click at [893, 98] on select "I agree to allow Primoprint to charge the card on file for the final postage co…" at bounding box center [1047, 113] width 309 height 32
click at [537, 297] on div at bounding box center [756, 300] width 1512 height 6
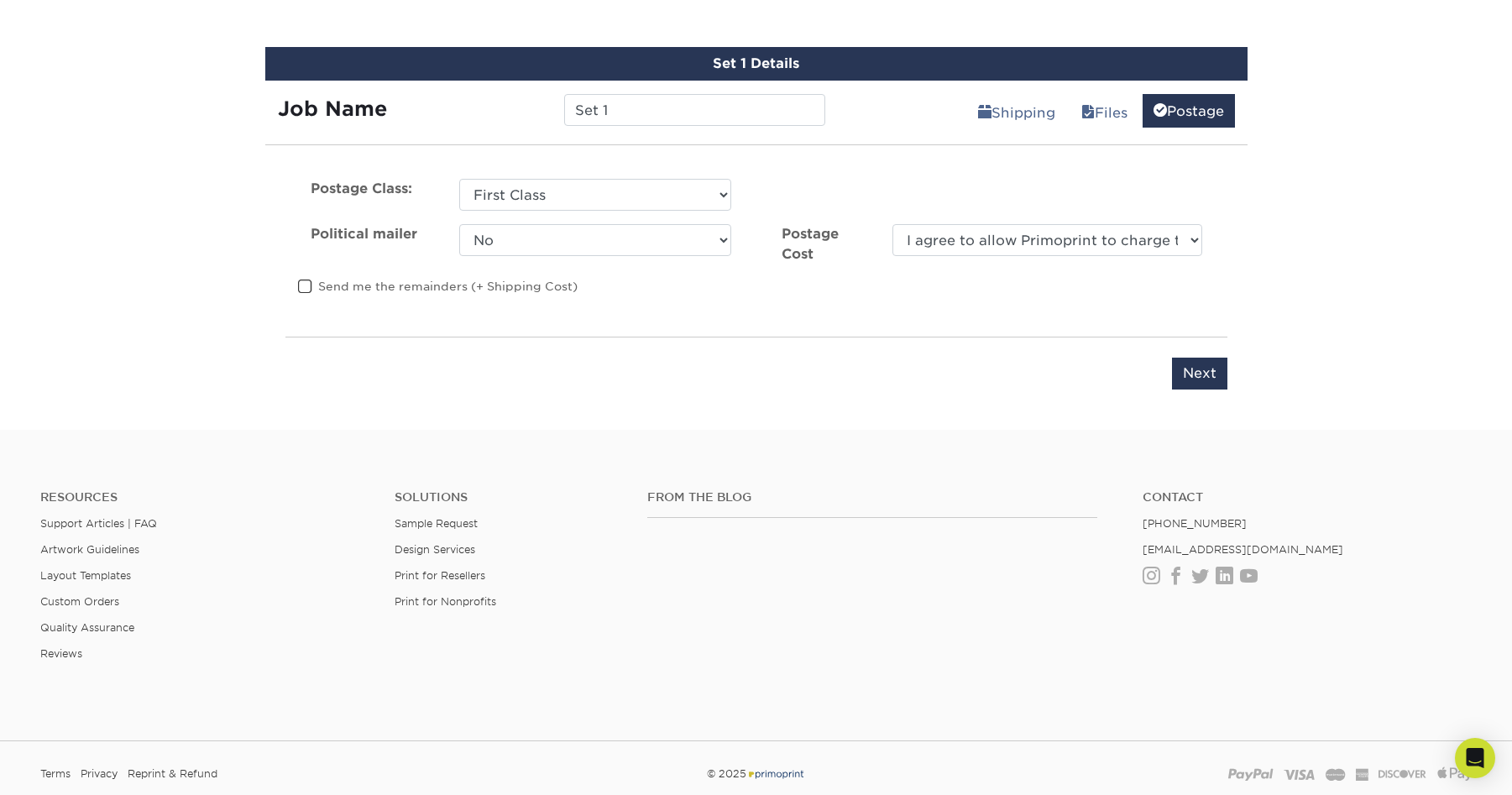
scroll to position [770, 0]
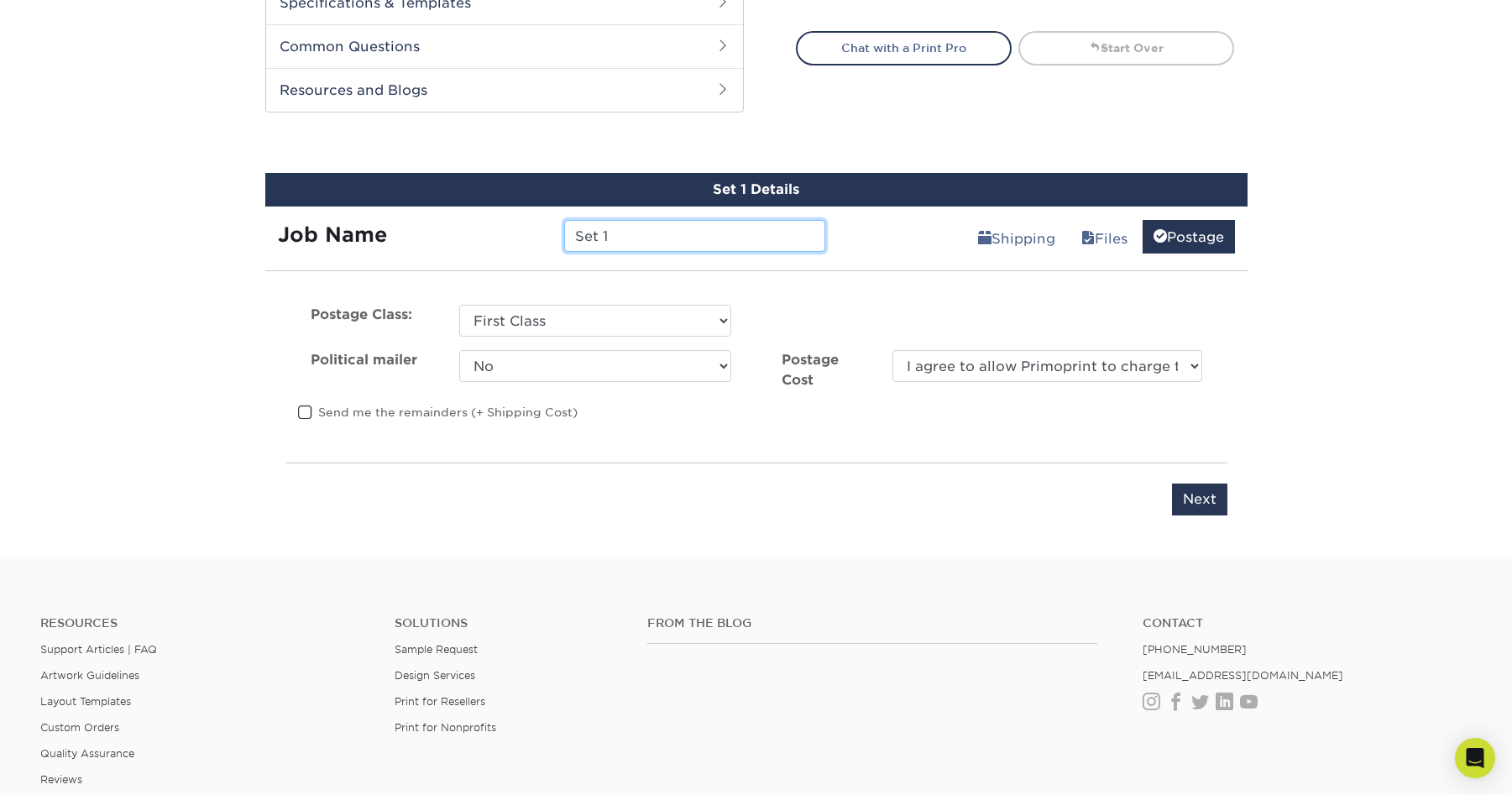
drag, startPoint x: 655, startPoint y: 238, endPoint x: 268, endPoint y: 246, distance: 387.1
click at [276, 246] on div "Job Name Set 1" at bounding box center [552, 236] width 573 height 32
click at [682, 228] on input "Set 1" at bounding box center [695, 236] width 261 height 32
paste input "Direct Mail - FIBER_READY_MAILERS_2025AUG12"
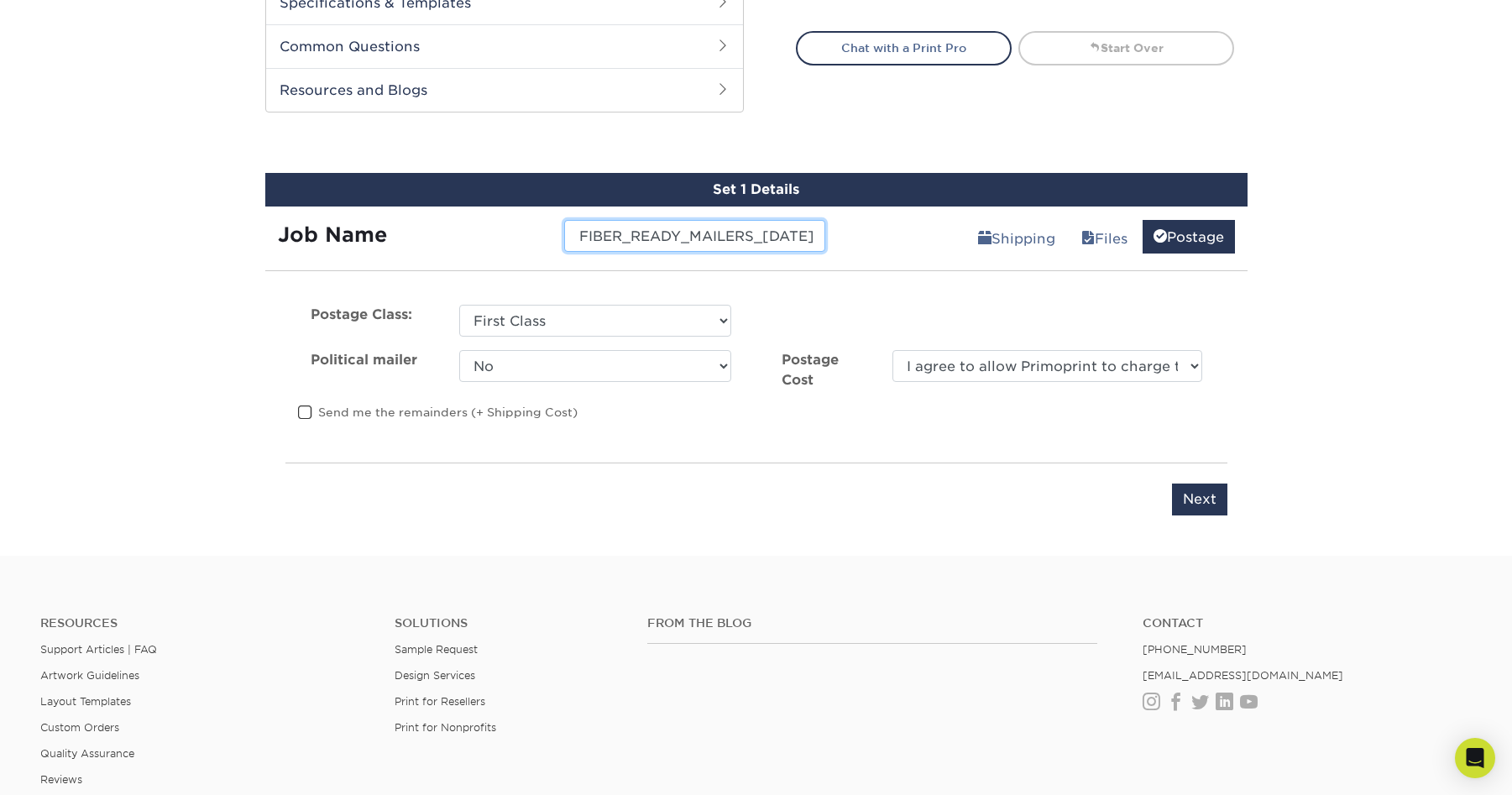
click at [685, 228] on input "Direct Mail - FIBER_READY_MAILERS_2025AUG12" at bounding box center [695, 236] width 261 height 32
drag, startPoint x: 677, startPoint y: 237, endPoint x: 501, endPoint y: 238, distance: 176.0
click at [501, 238] on div "Job Name Direct Mail - FIBER_READY_MAILERS_2025AUG12" at bounding box center [552, 236] width 573 height 32
click at [630, 233] on input "Direct Mail - FIBER_READY_MAILERS_2025AUG12" at bounding box center [695, 236] width 261 height 32
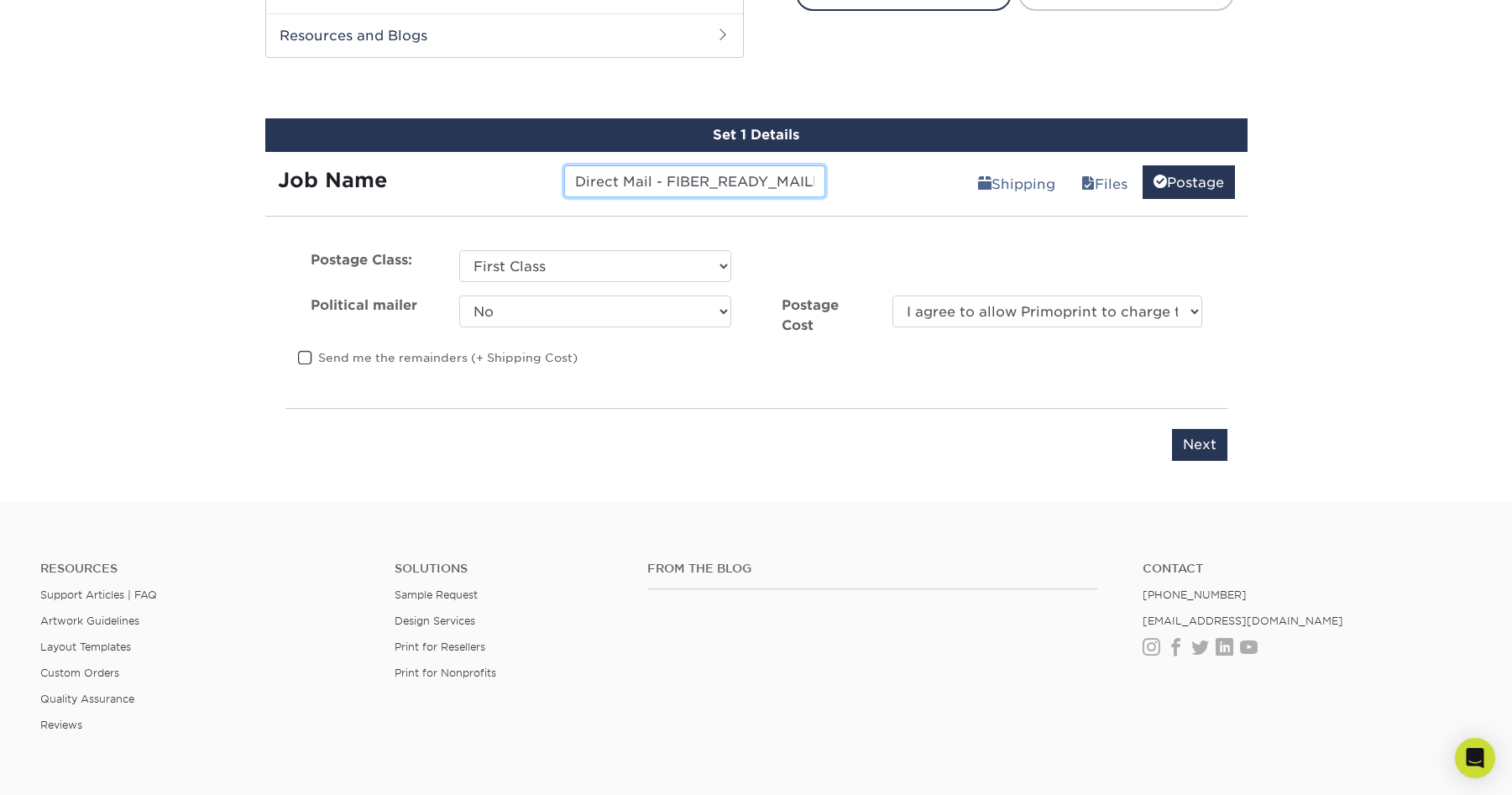
scroll to position [854, 0]
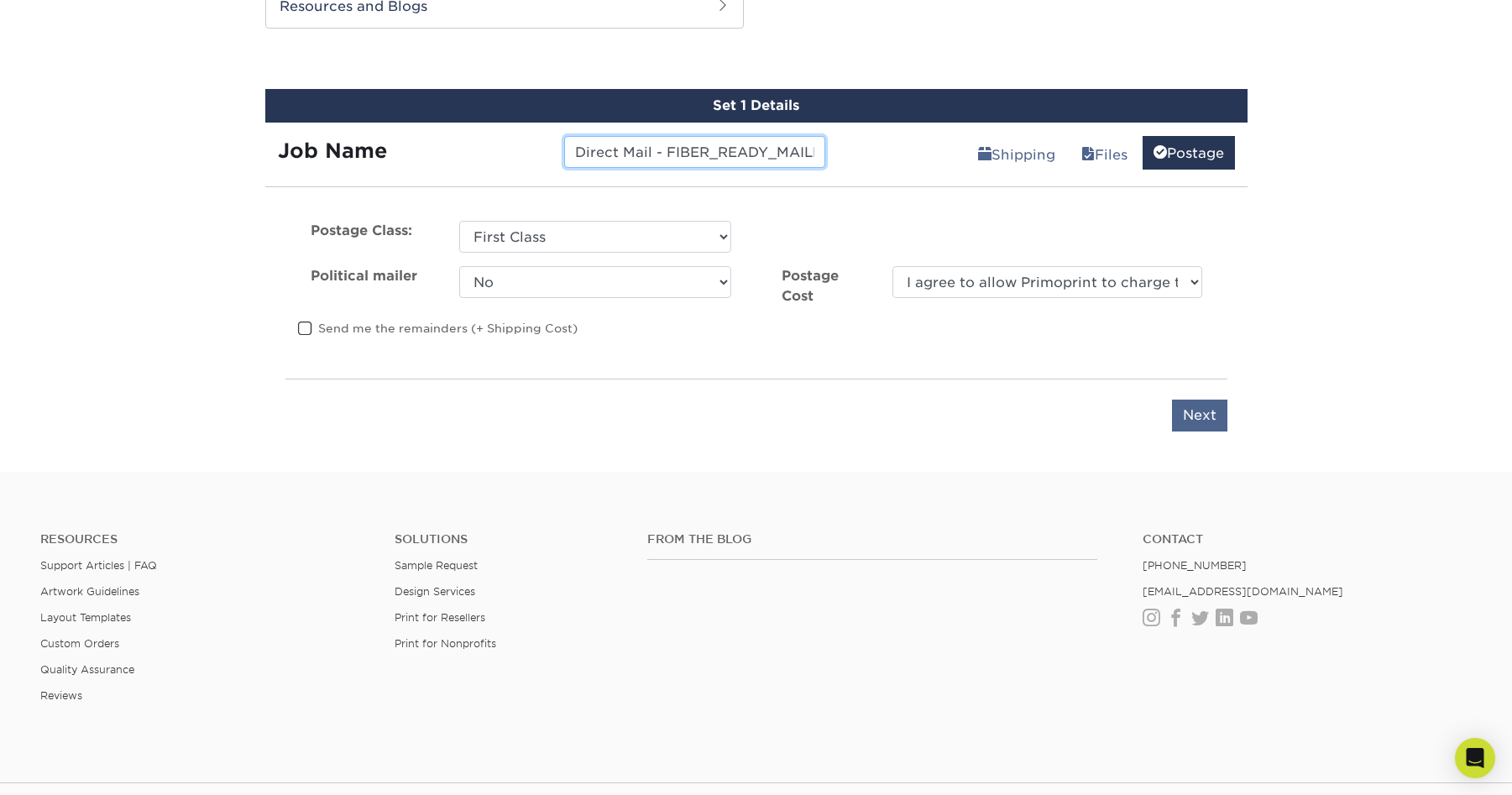
type input "Direct Mail - FIBER_READY_MAILERS_2025AUG12"
click at [1204, 413] on input "Next" at bounding box center [1199, 415] width 55 height 32
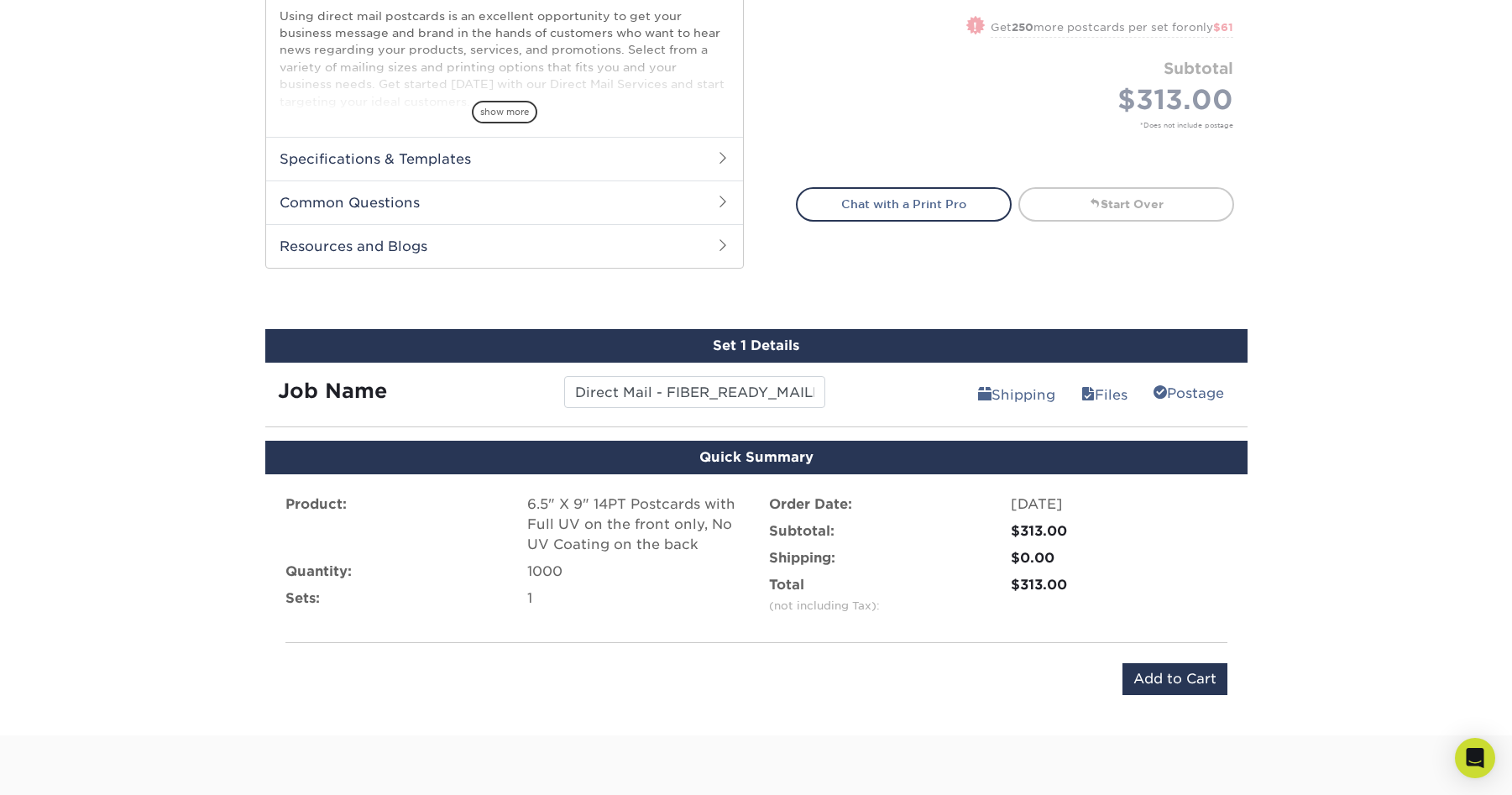
scroll to position [784, 0]
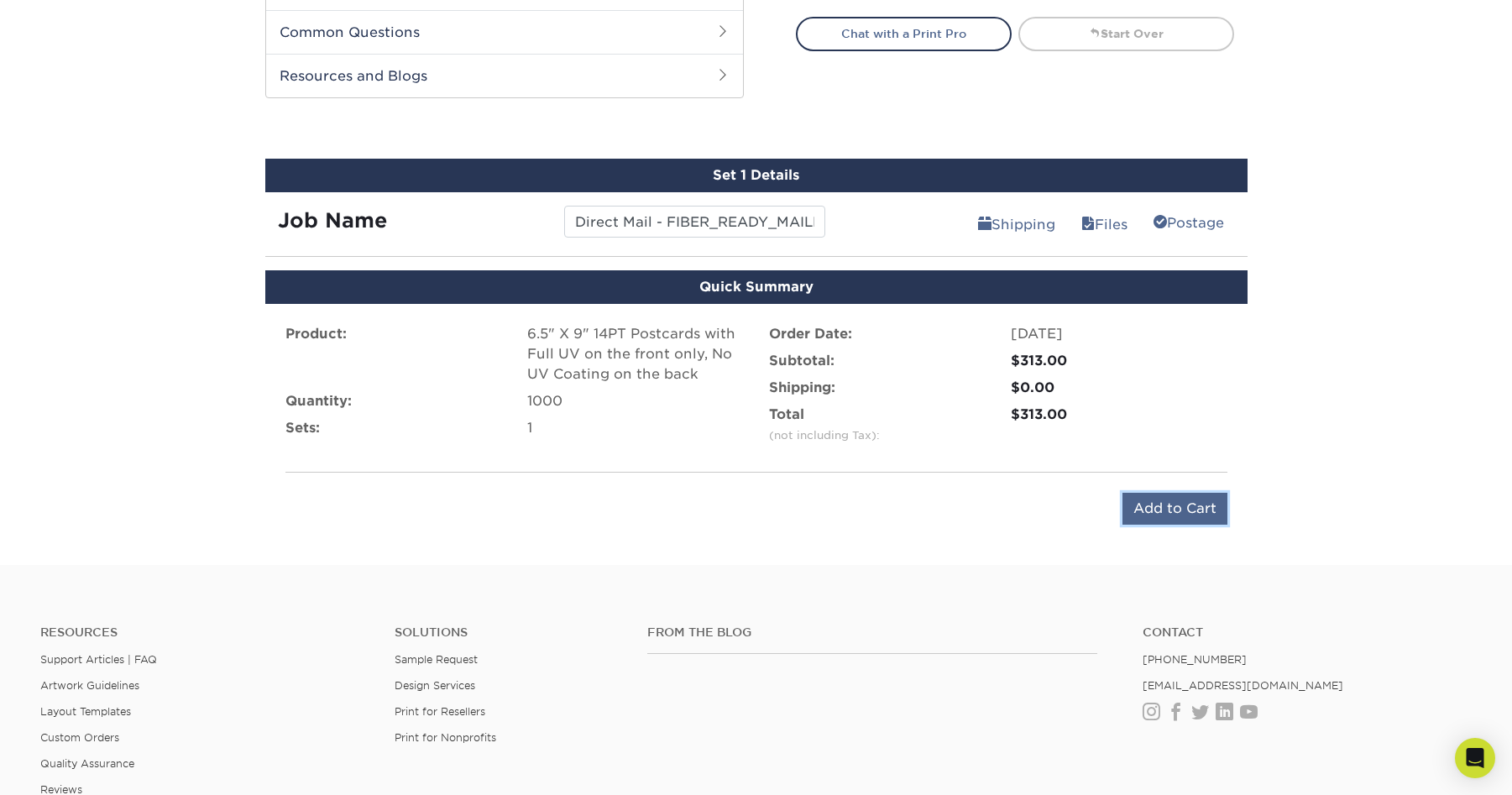
click at [1179, 516] on input "Add to Cart" at bounding box center [1175, 508] width 105 height 32
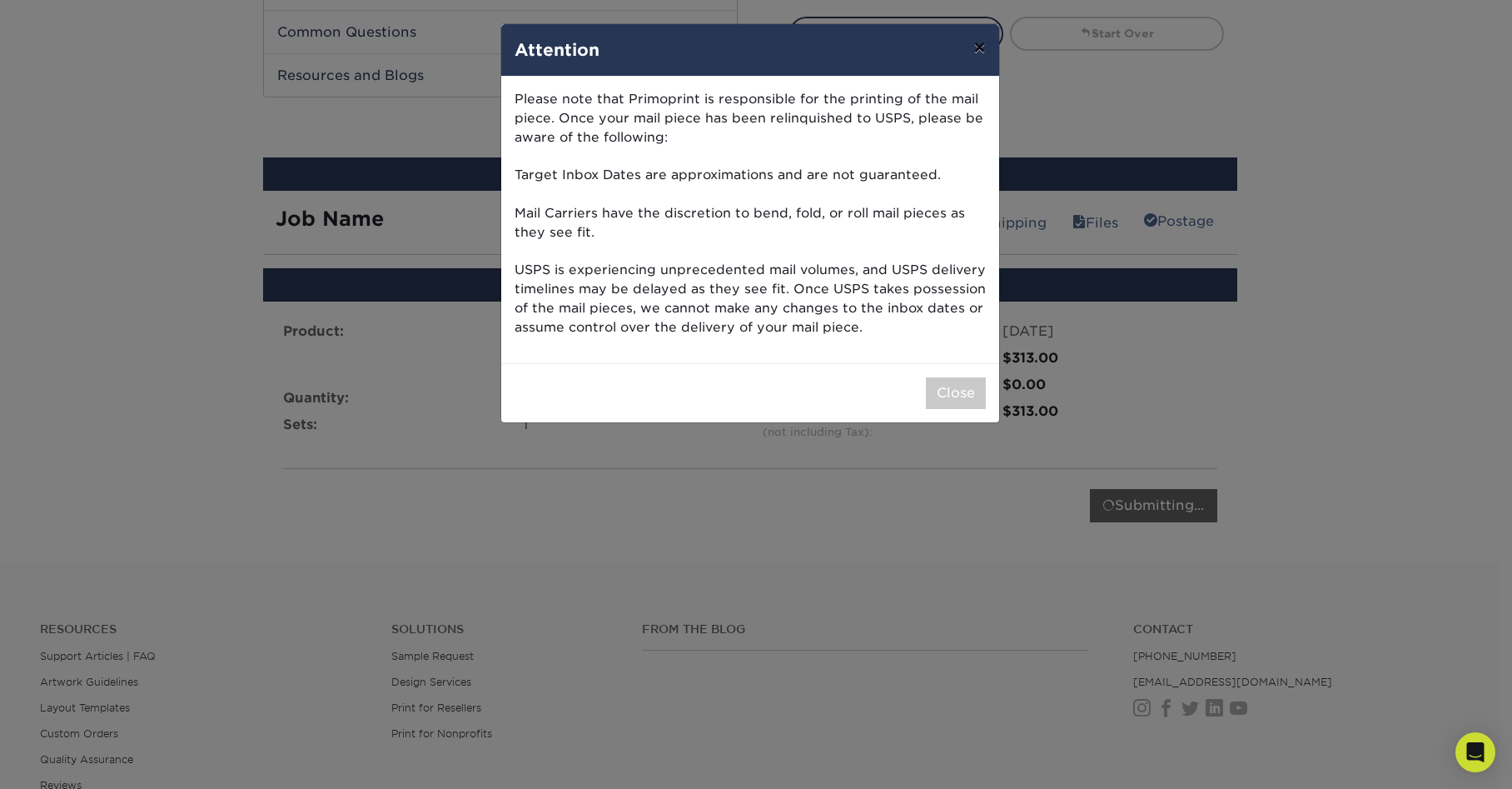
click at [976, 49] on button "×" at bounding box center [980, 48] width 39 height 47
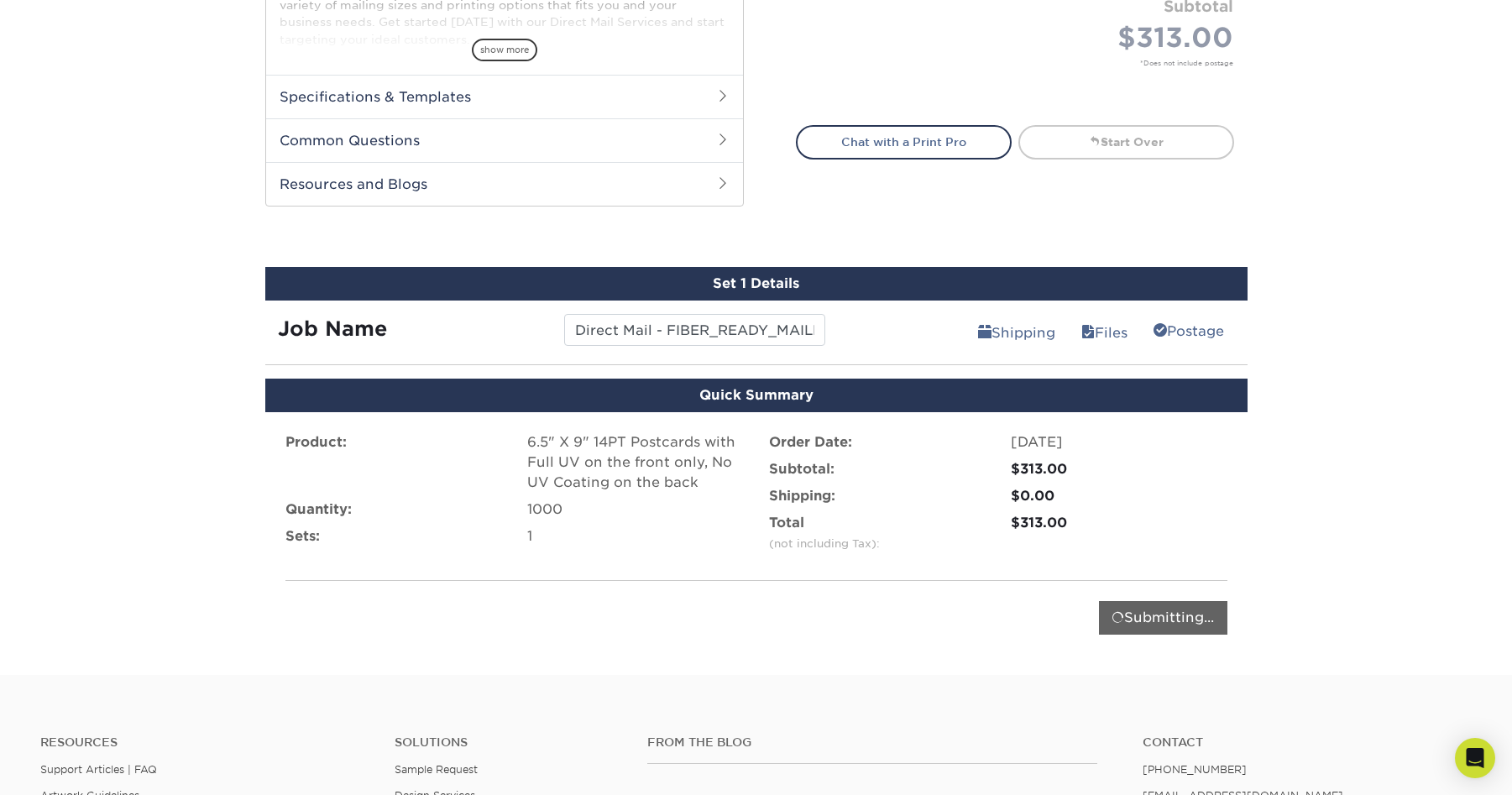
scroll to position [712, 0]
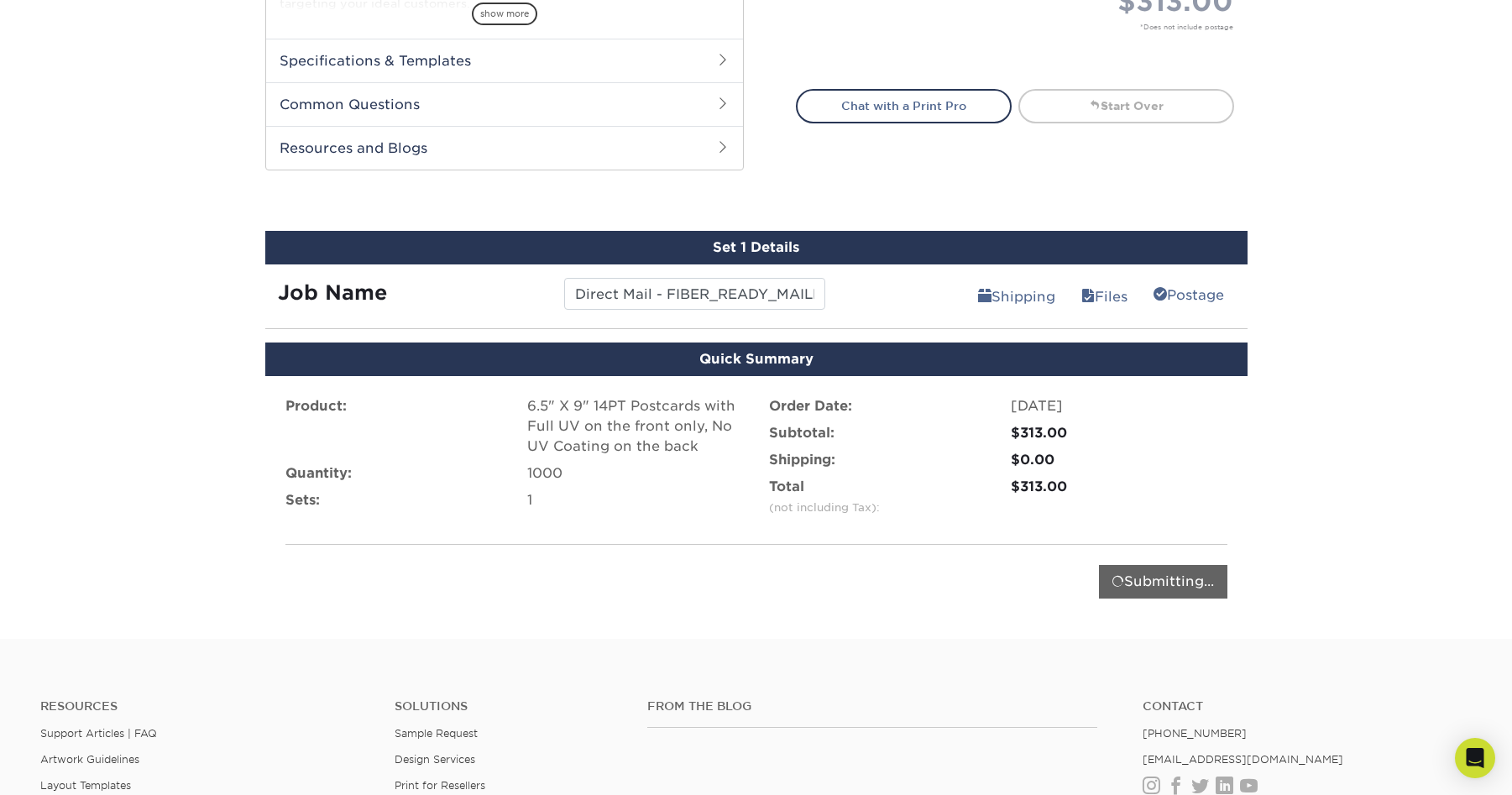
click at [1147, 585] on div "Submitting..." at bounding box center [1164, 581] width 129 height 34
click at [773, 599] on div "Product: 6.5" X 9" 14PT Postcards with Full UV on the front only, No UV Coating…" at bounding box center [756, 498] width 982 height 243
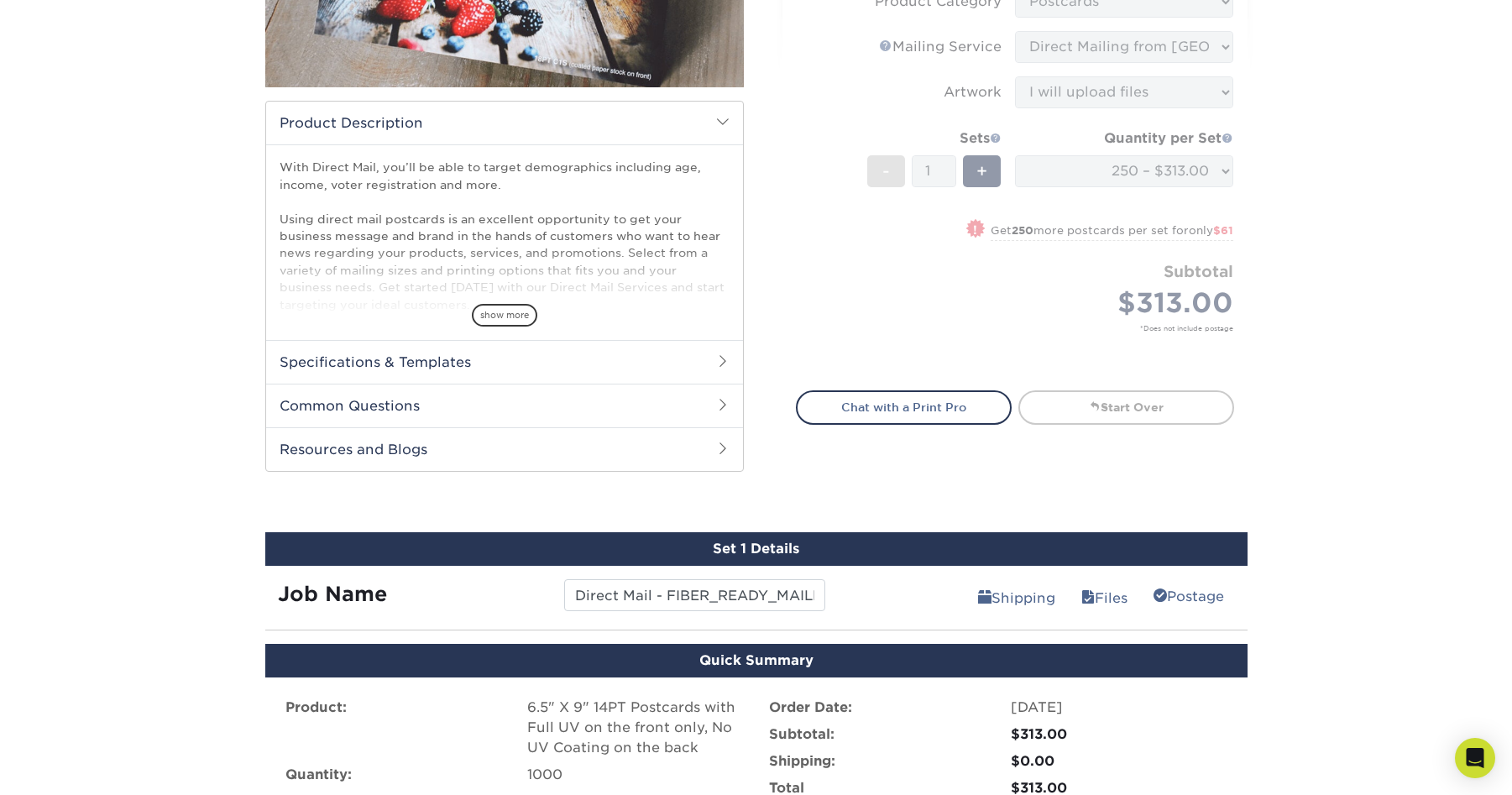
scroll to position [628, 0]
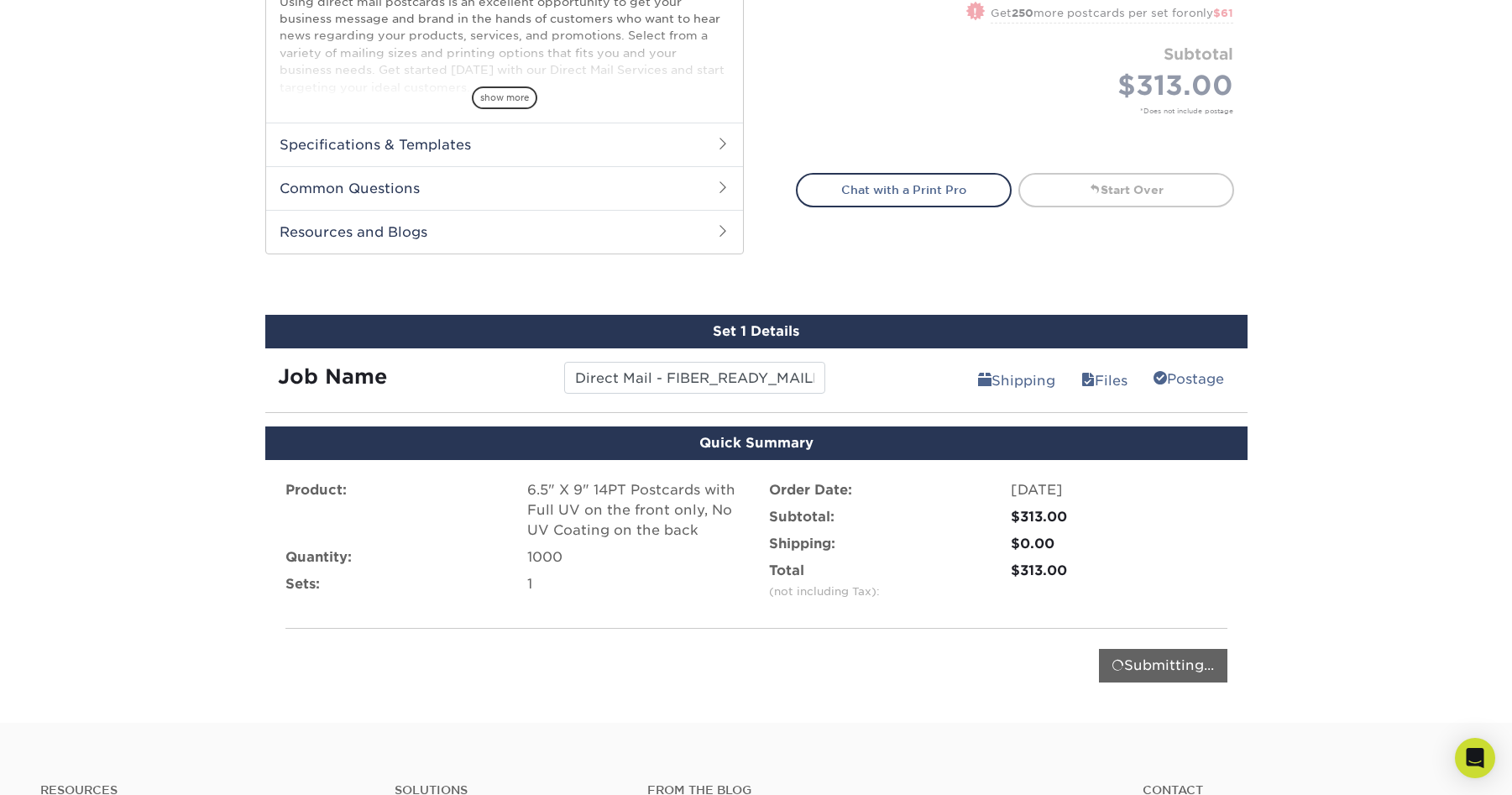
click at [644, 516] on div "6.5" X 9" 14PT Postcards with Full UV on the front only, No UV Coating on the b…" at bounding box center [635, 510] width 217 height 61
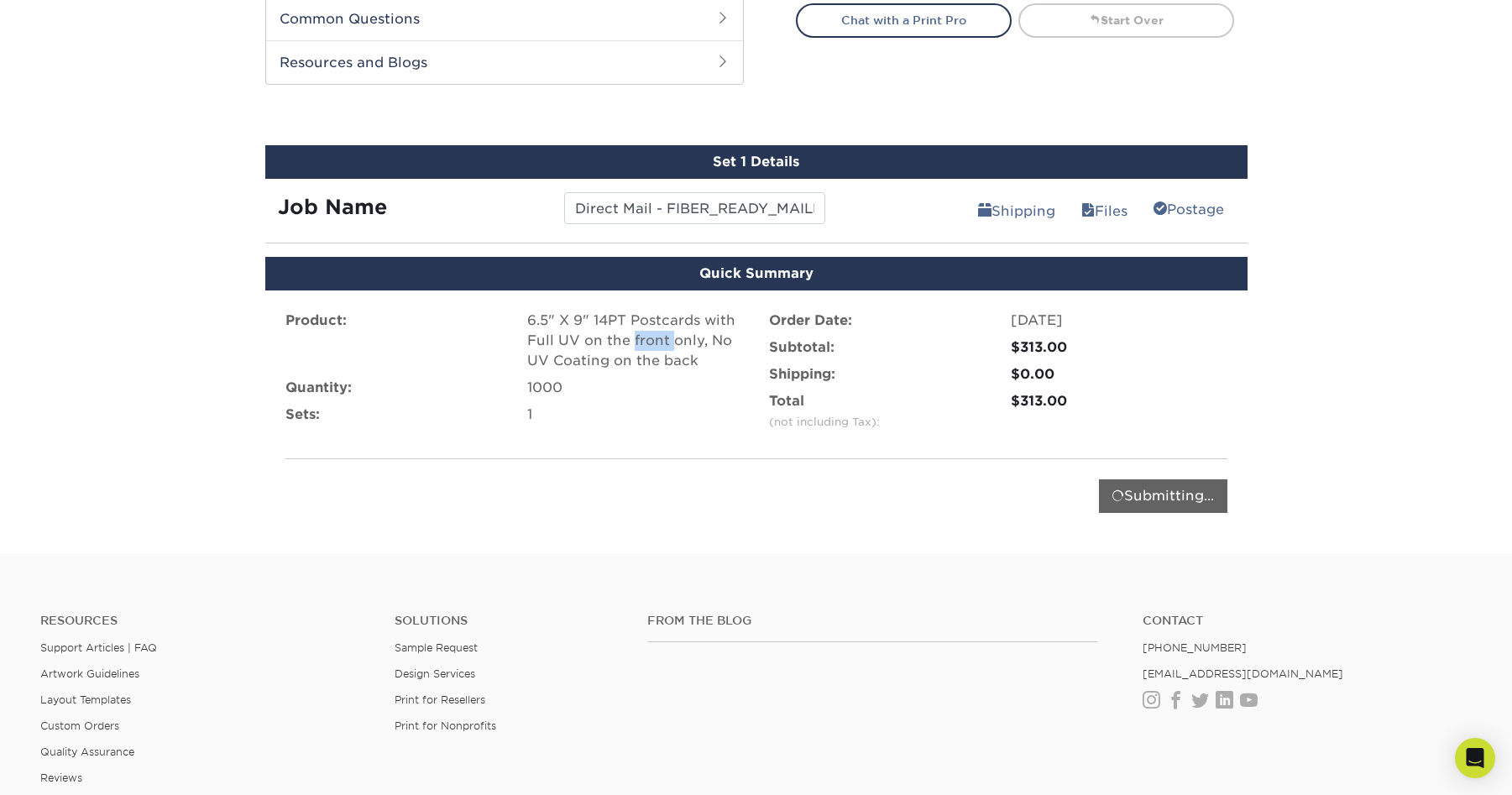
scroll to position [1047, 0]
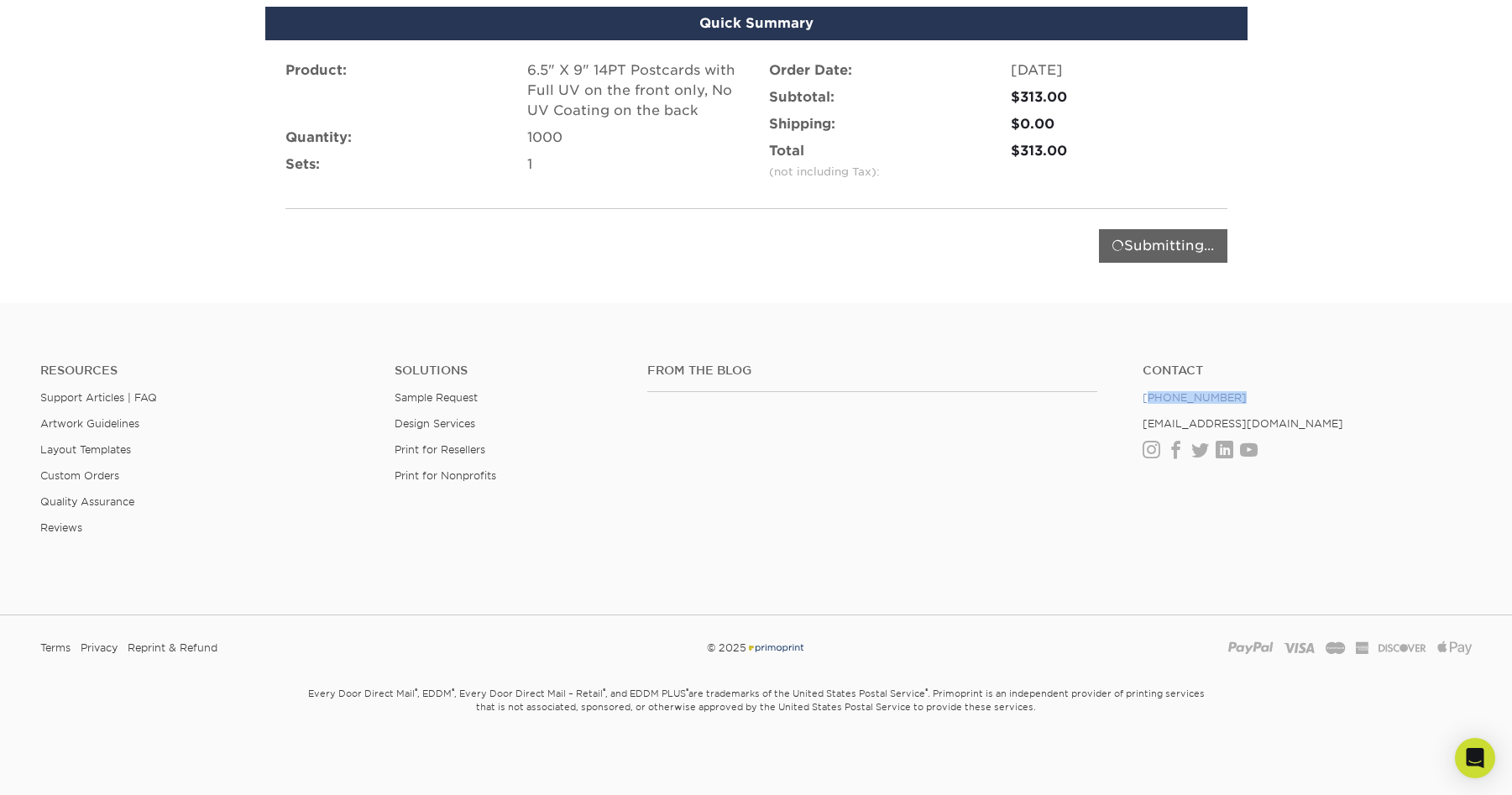
drag, startPoint x: 1229, startPoint y: 400, endPoint x: 1146, endPoint y: 400, distance: 83.0
click at [1146, 400] on li "[PHONE_NUMBER]" at bounding box center [1307, 397] width 329 height 13
drag, startPoint x: 1146, startPoint y: 400, endPoint x: 1202, endPoint y: 400, distance: 56.0
copy link "888) 822-5815"
click at [999, 427] on div "From the Blog" at bounding box center [883, 417] width 495 height 108
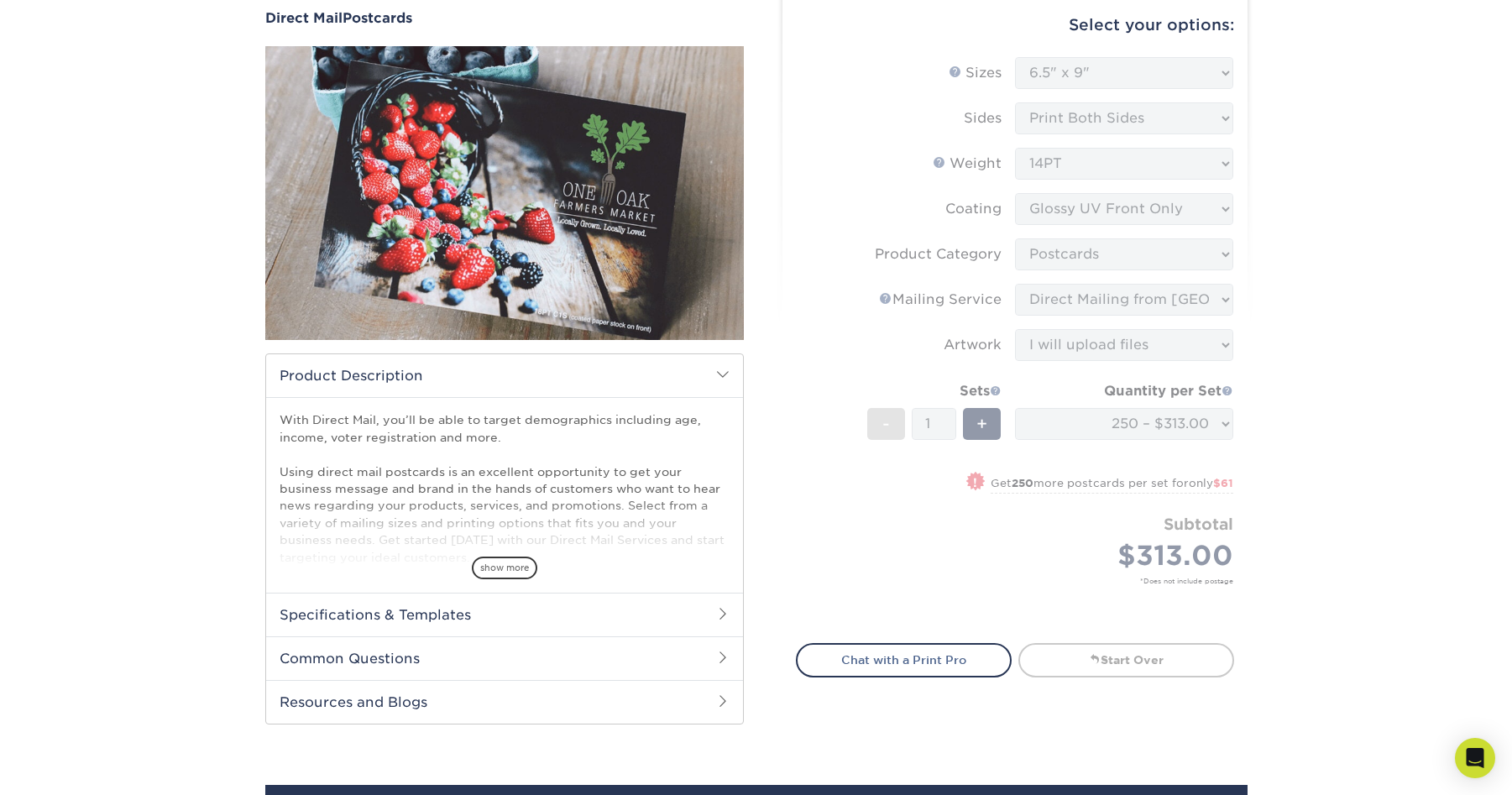
scroll to position [168, 0]
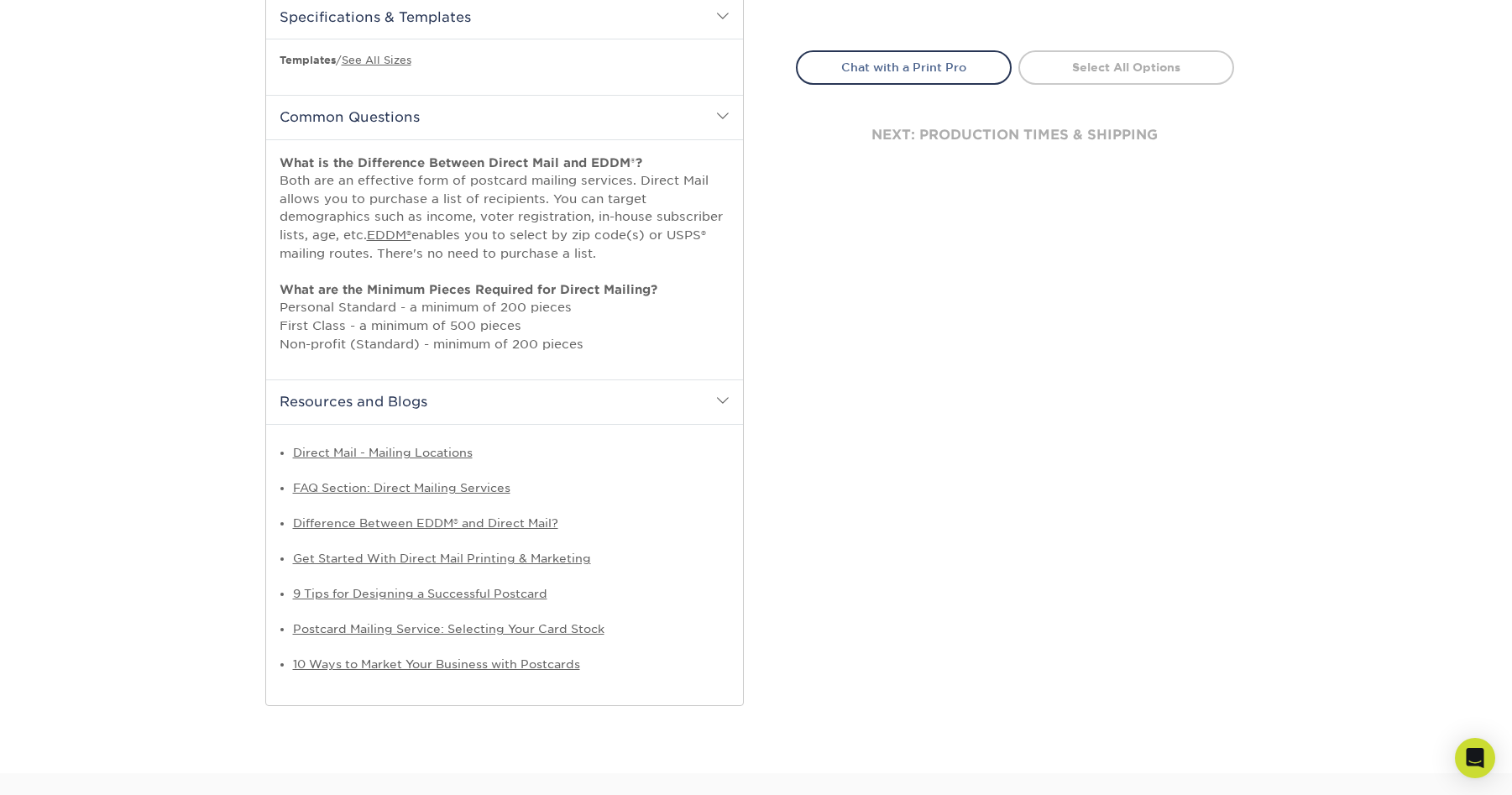
scroll to position [755, 0]
click at [446, 218] on p "What is the Difference Between Direct Mail and EDDM®? Both are an effective for…" at bounding box center [504, 253] width 450 height 199
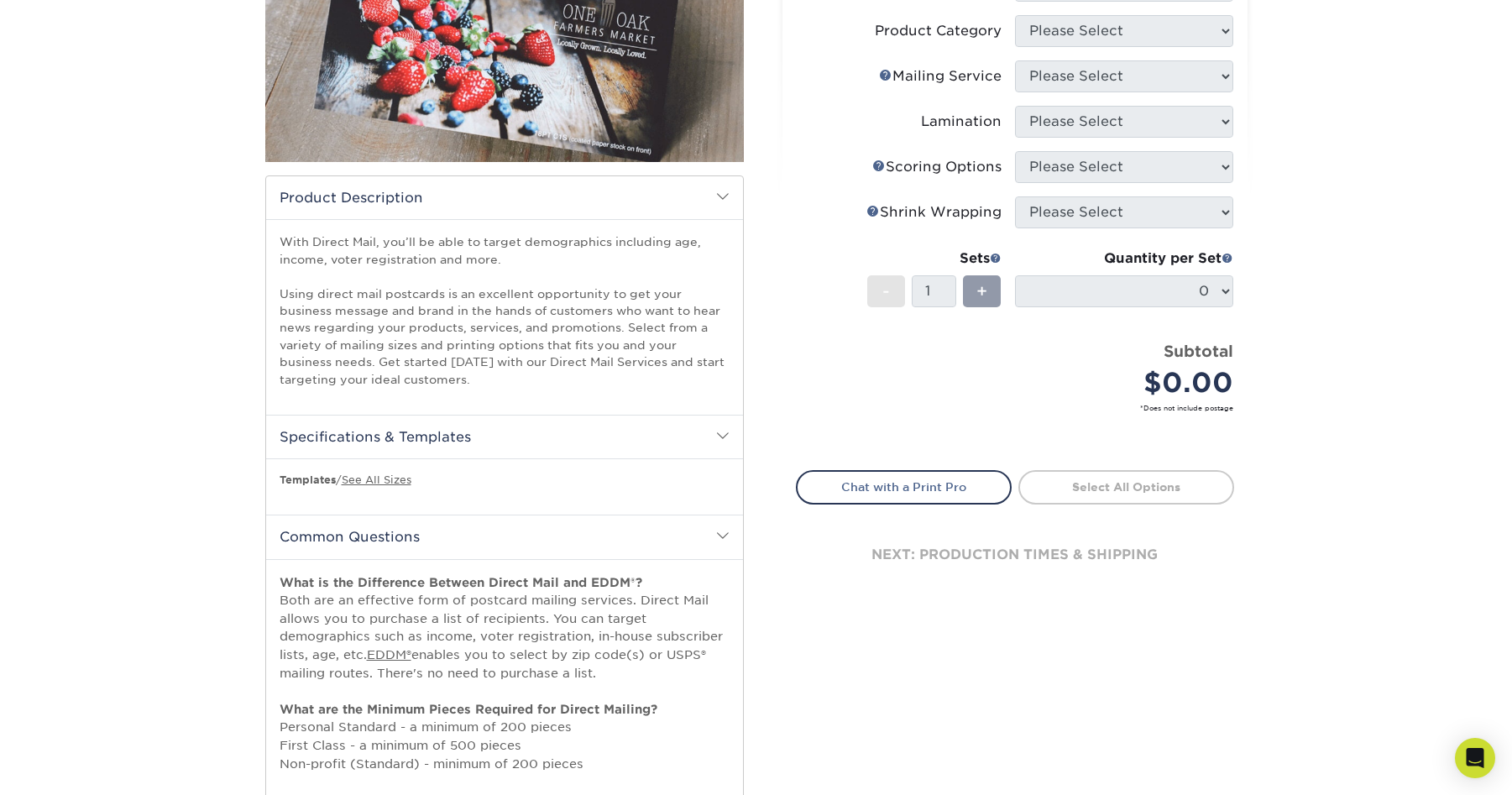
scroll to position [0, 0]
